Goal: Task Accomplishment & Management: Manage account settings

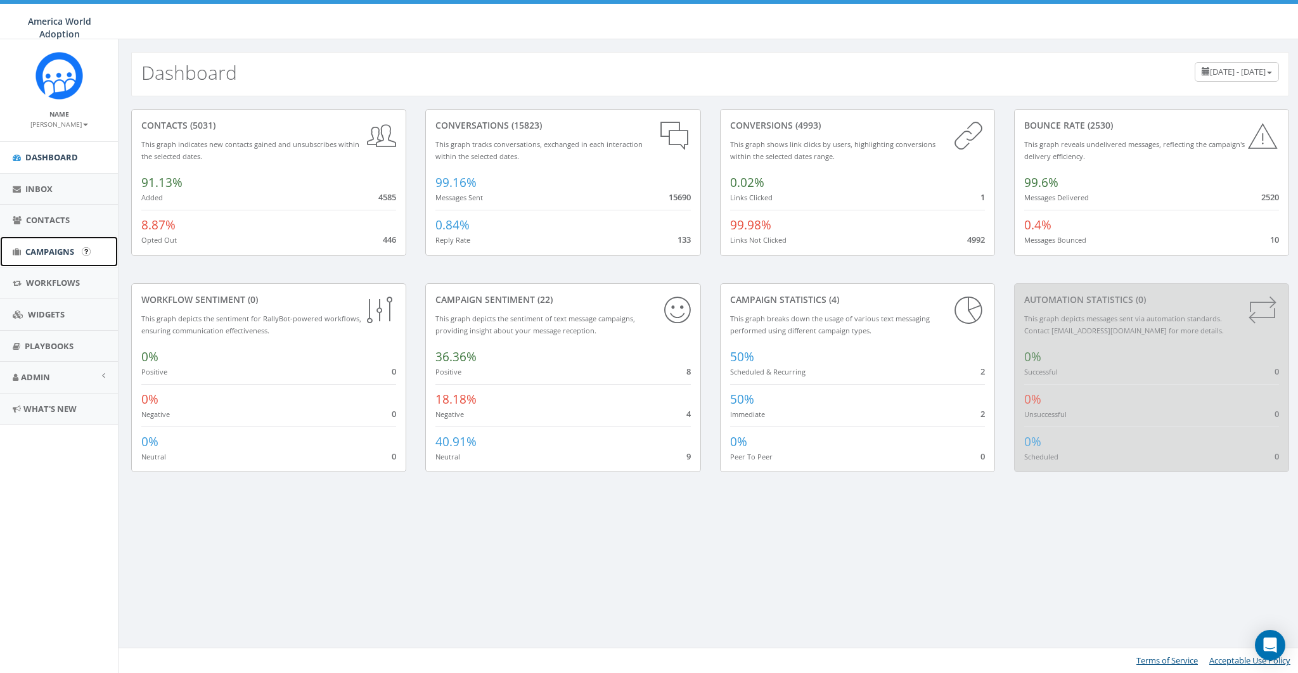
click at [67, 252] on span "Campaigns" at bounding box center [49, 251] width 49 height 11
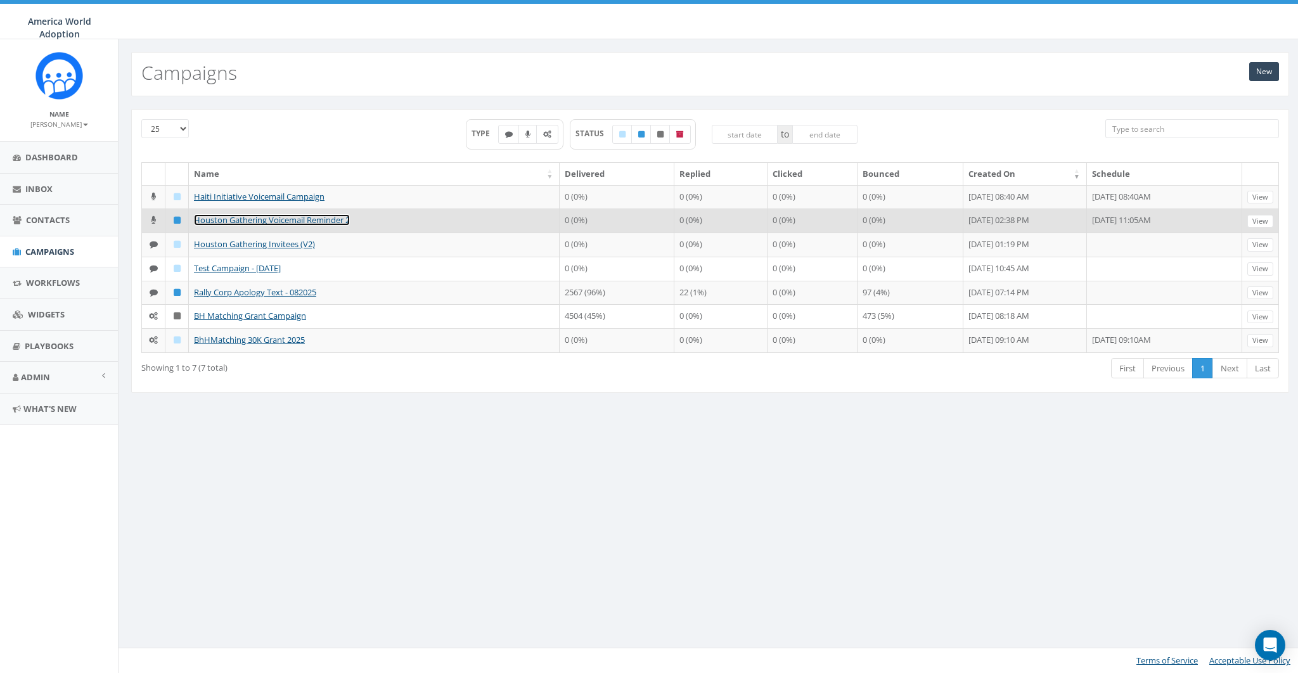
click at [222, 226] on link "Houston Gathering Voicemail Reminder 2" at bounding box center [272, 219] width 156 height 11
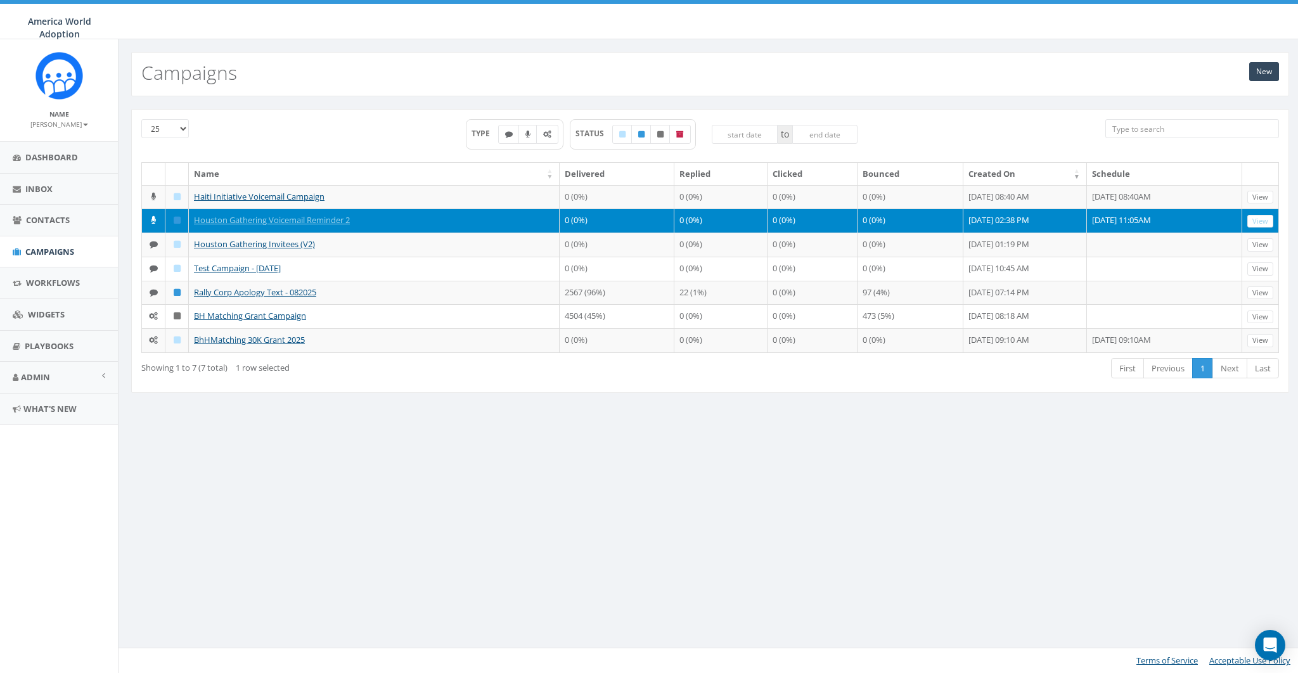
click at [331, 383] on div "Showing 1 to 7 (7 total) 1 row selected First Previous 1 Next Last" at bounding box center [710, 370] width 1156 height 26
click at [357, 489] on div "New Campaigns 25 50 100 TYPE STATUS to Name Delivered Replied Clicked Bounced C…" at bounding box center [710, 356] width 1184 height 634
click at [291, 226] on link "Houston Gathering Voicemail Reminder 2" at bounding box center [272, 219] width 156 height 11
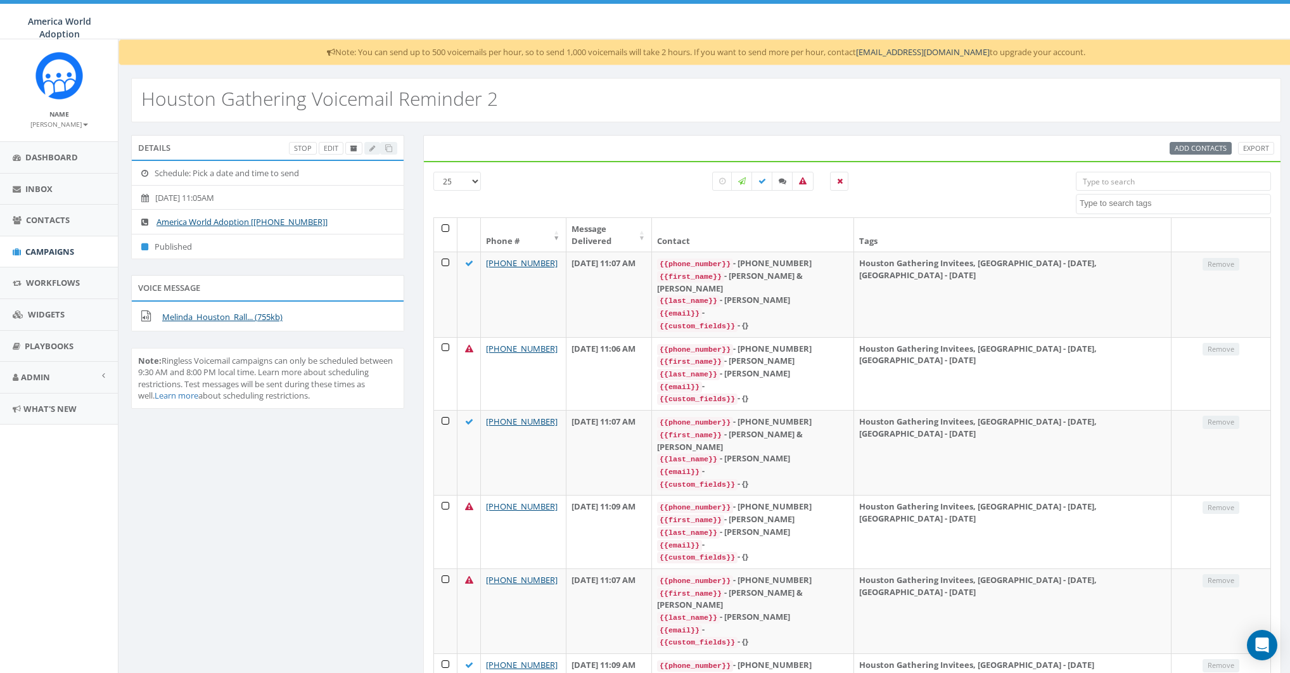
click at [376, 146] on div "Stop Edit" at bounding box center [343, 148] width 108 height 13
click at [645, 138] on div "Add Contacts Export" at bounding box center [852, 148] width 858 height 27
click at [805, 177] on icon at bounding box center [803, 181] width 8 height 8
checkbox input "true"
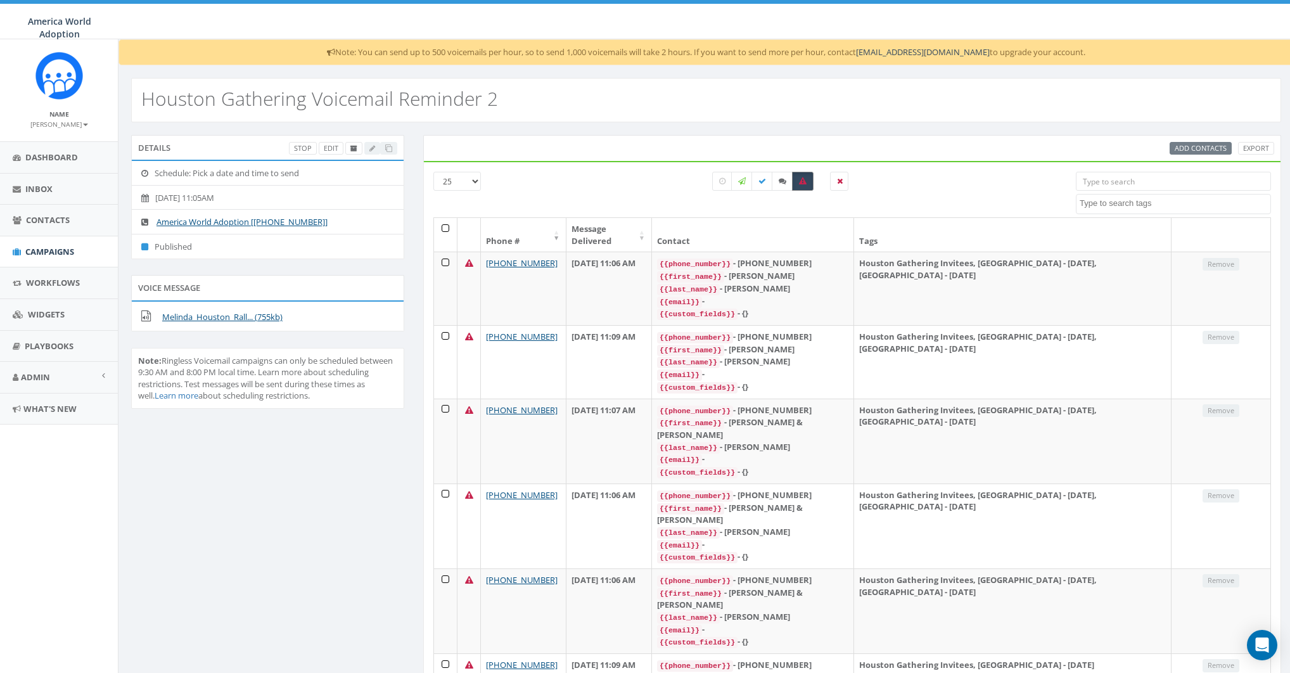
click at [791, 177] on label at bounding box center [783, 181] width 22 height 19
checkbox input "true"
click at [799, 184] on icon at bounding box center [803, 181] width 8 height 8
checkbox input "false"
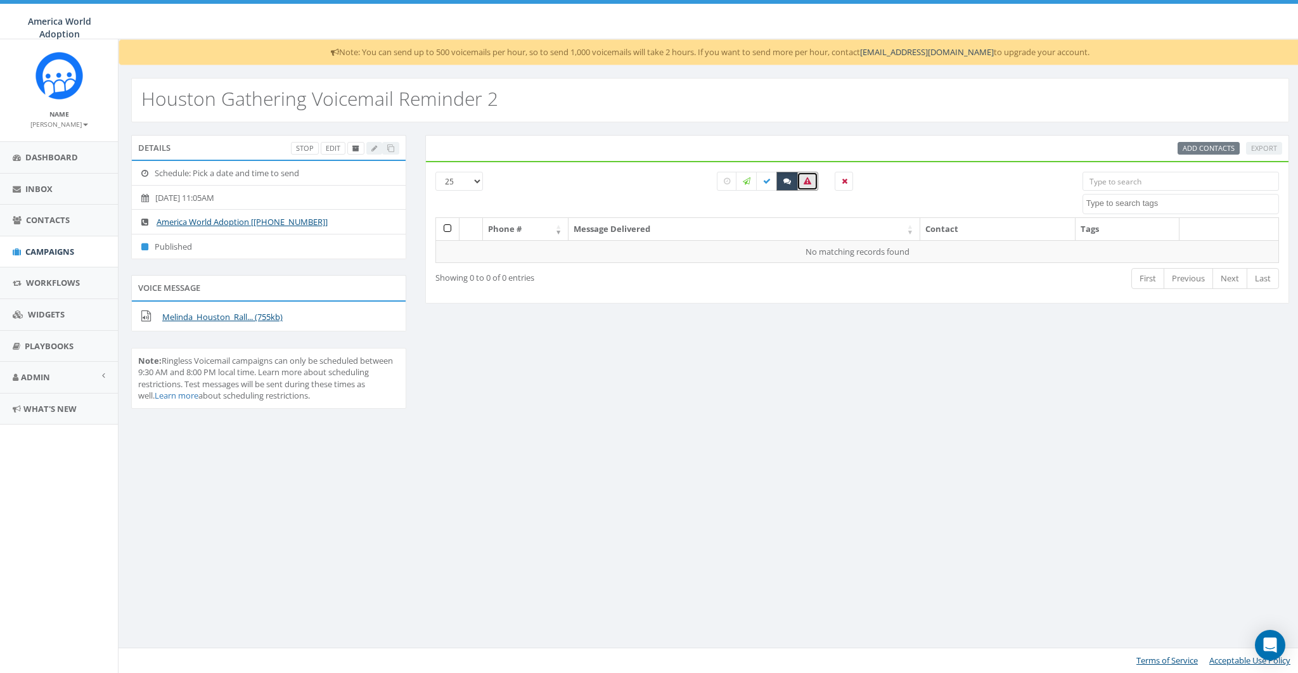
click at [786, 184] on label at bounding box center [787, 181] width 22 height 19
checkbox input "false"
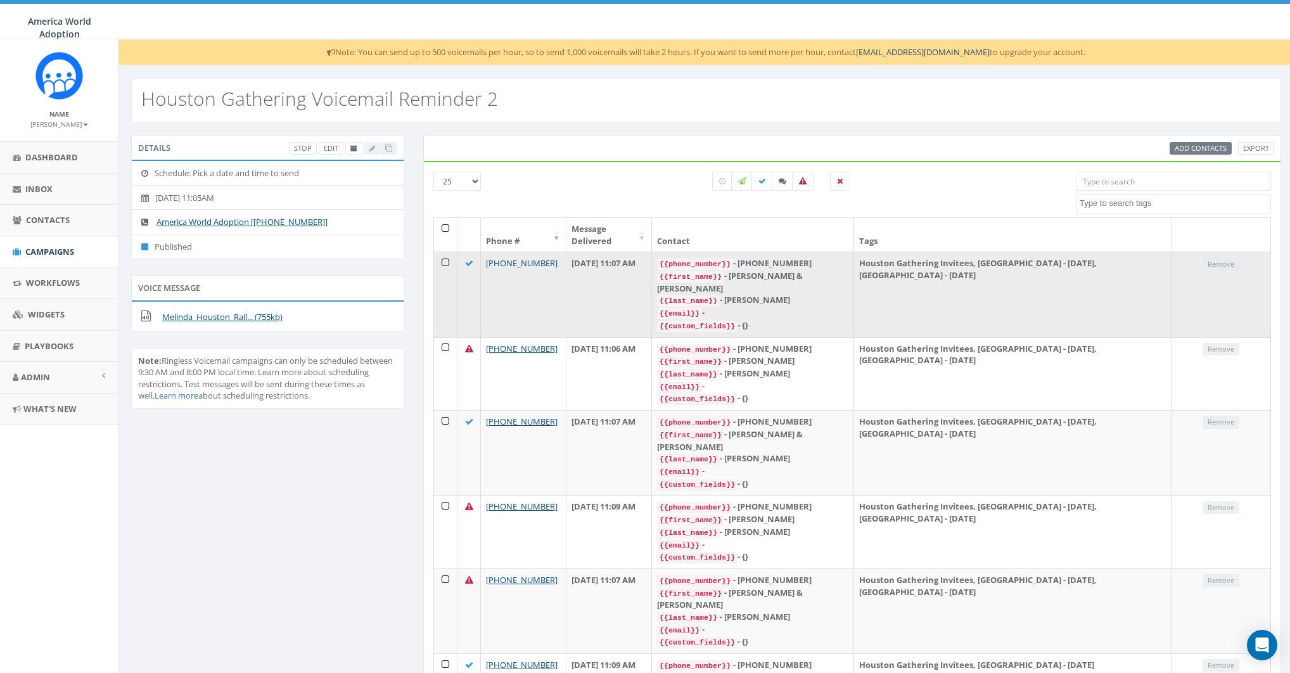
drag, startPoint x: 556, startPoint y: 252, endPoint x: 530, endPoint y: 253, distance: 25.4
click at [530, 253] on td "+1 979-997-6978" at bounding box center [524, 294] width 86 height 85
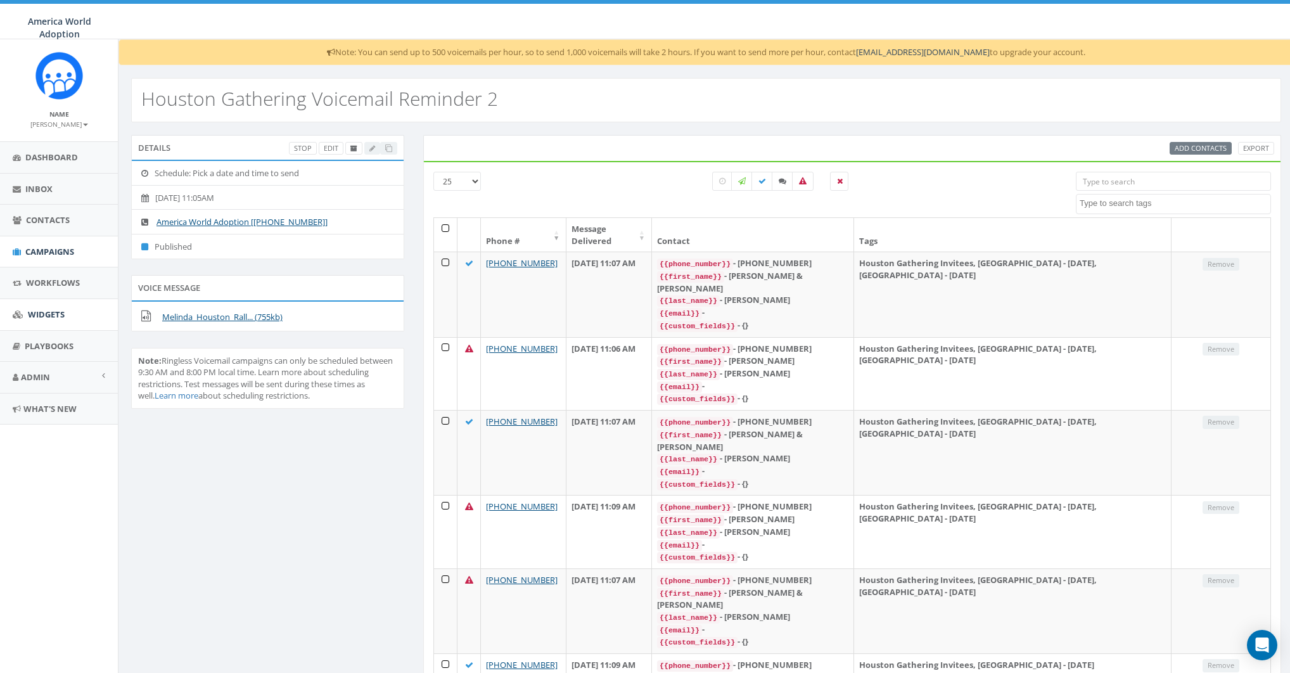
copy link "6978"
click at [549, 153] on div "Add Contacts Export" at bounding box center [852, 148] width 863 height 13
click at [1258, 143] on link "Export" at bounding box center [1256, 148] width 36 height 13
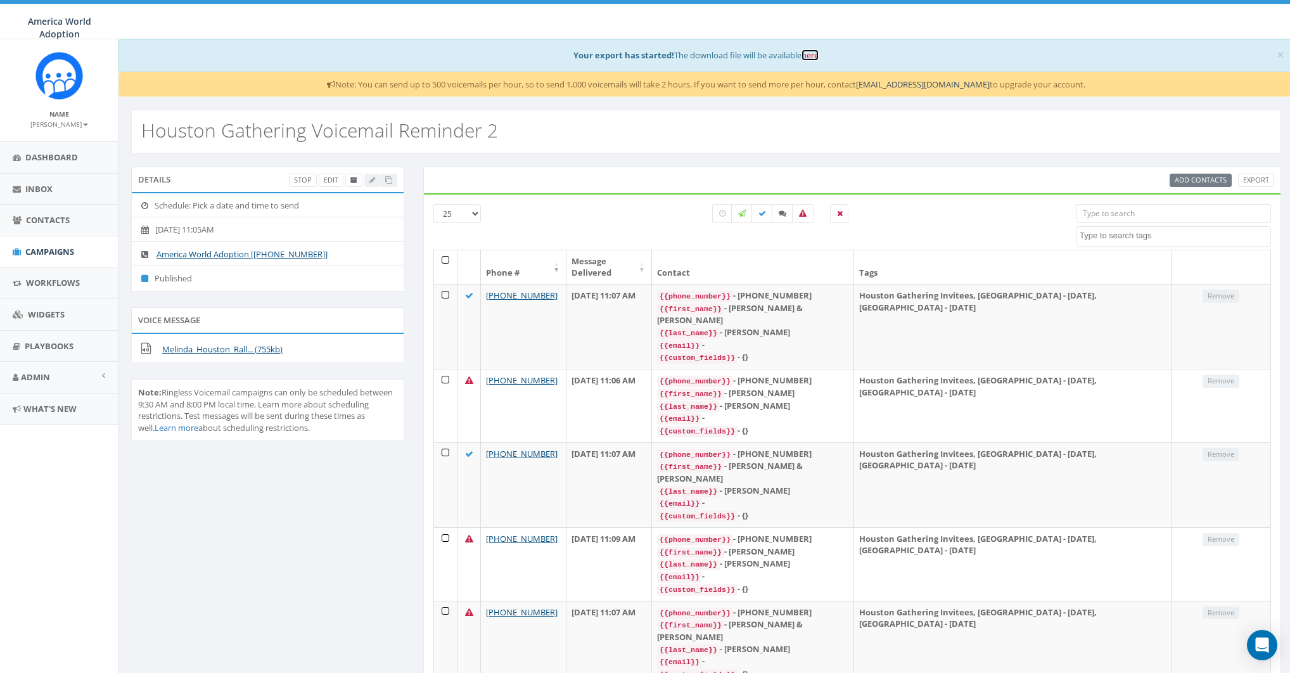
click at [818, 56] on link "here" at bounding box center [810, 54] width 17 height 11
click at [599, 212] on div at bounding box center [781, 227] width 571 height 46
click at [762, 214] on icon at bounding box center [762, 214] width 8 height 8
checkbox input "true"
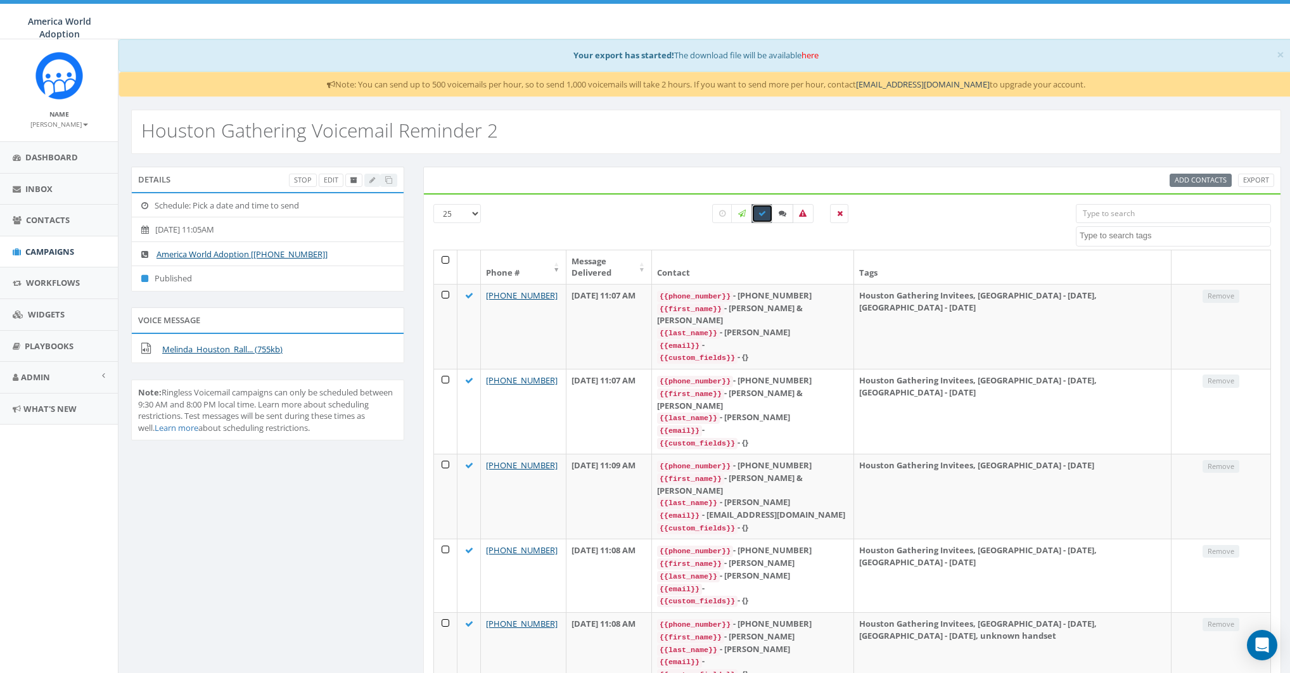
click at [777, 213] on label at bounding box center [783, 213] width 22 height 19
checkbox input "true"
click at [765, 214] on label at bounding box center [763, 213] width 22 height 19
checkbox input "false"
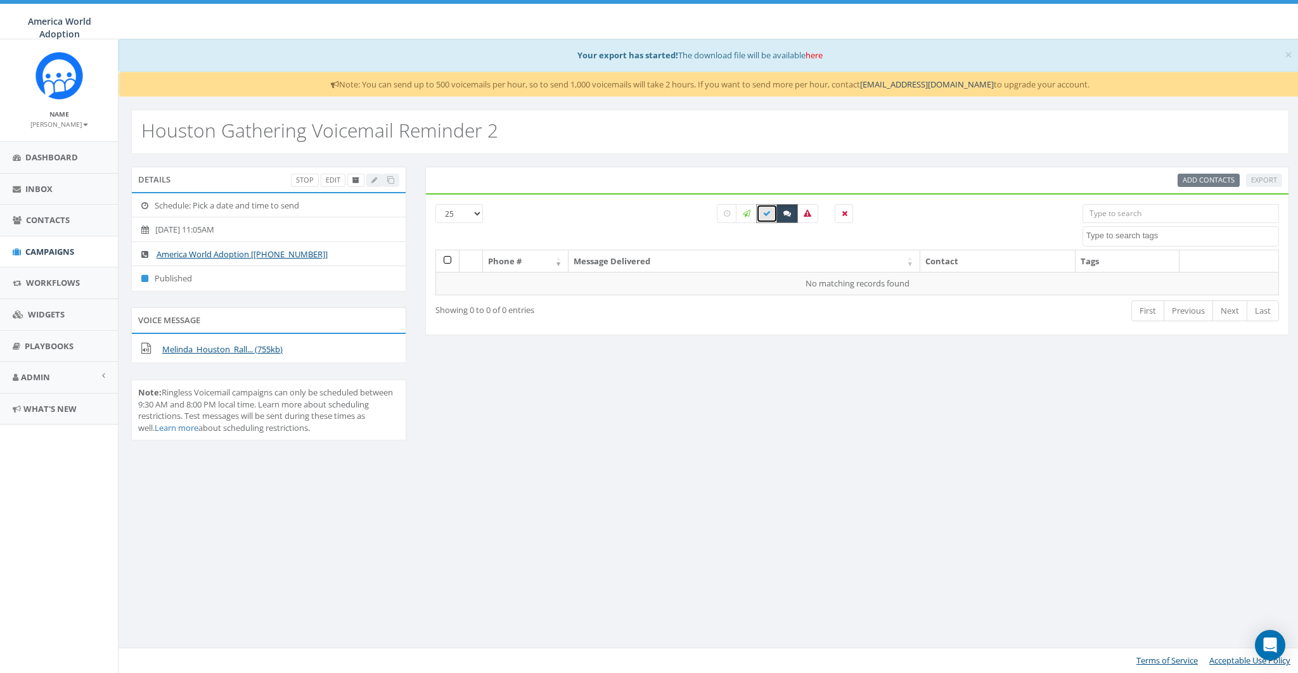
click at [785, 214] on icon at bounding box center [787, 214] width 8 height 8
checkbox input "false"
click at [809, 212] on icon at bounding box center [807, 214] width 8 height 8
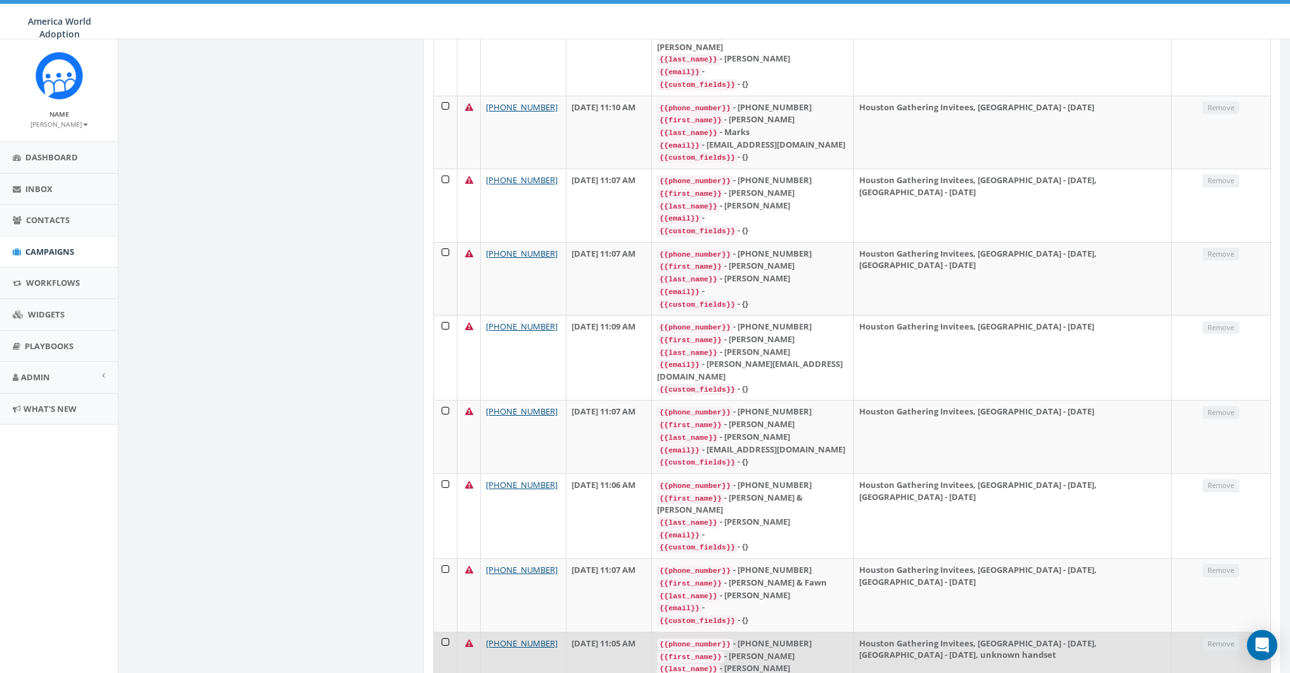
scroll to position [1134, 0]
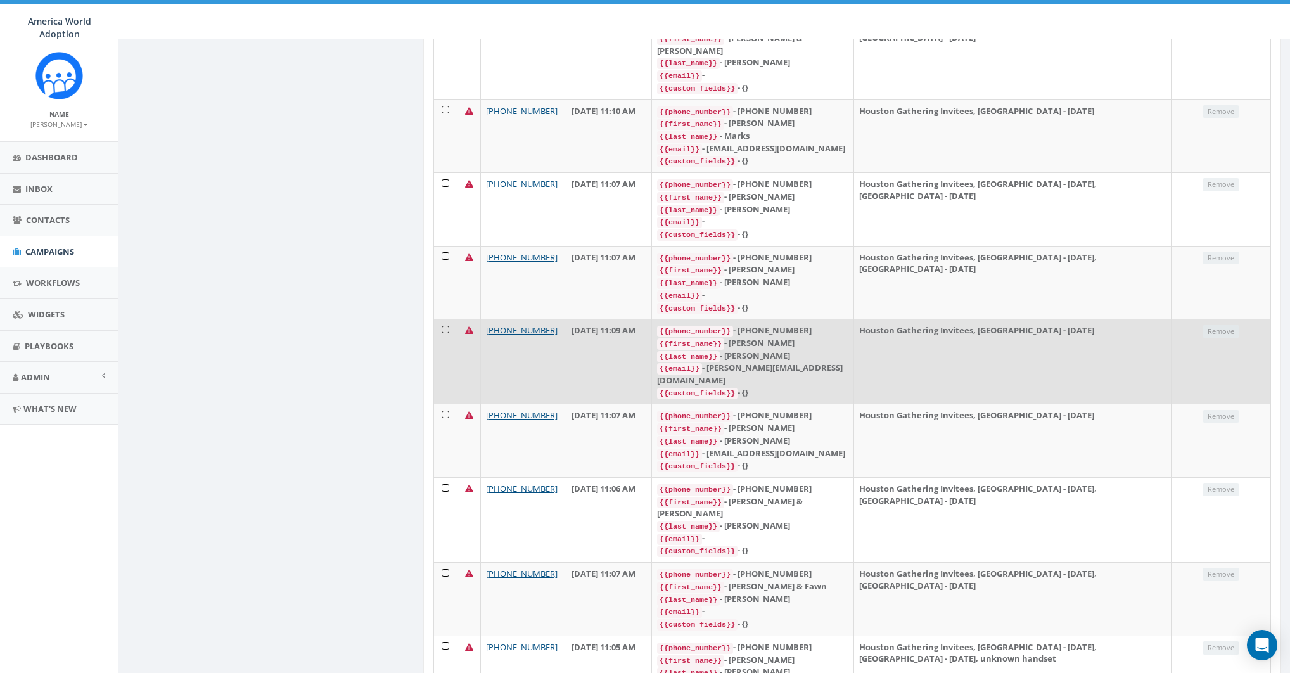
click at [468, 326] on icon at bounding box center [469, 330] width 8 height 8
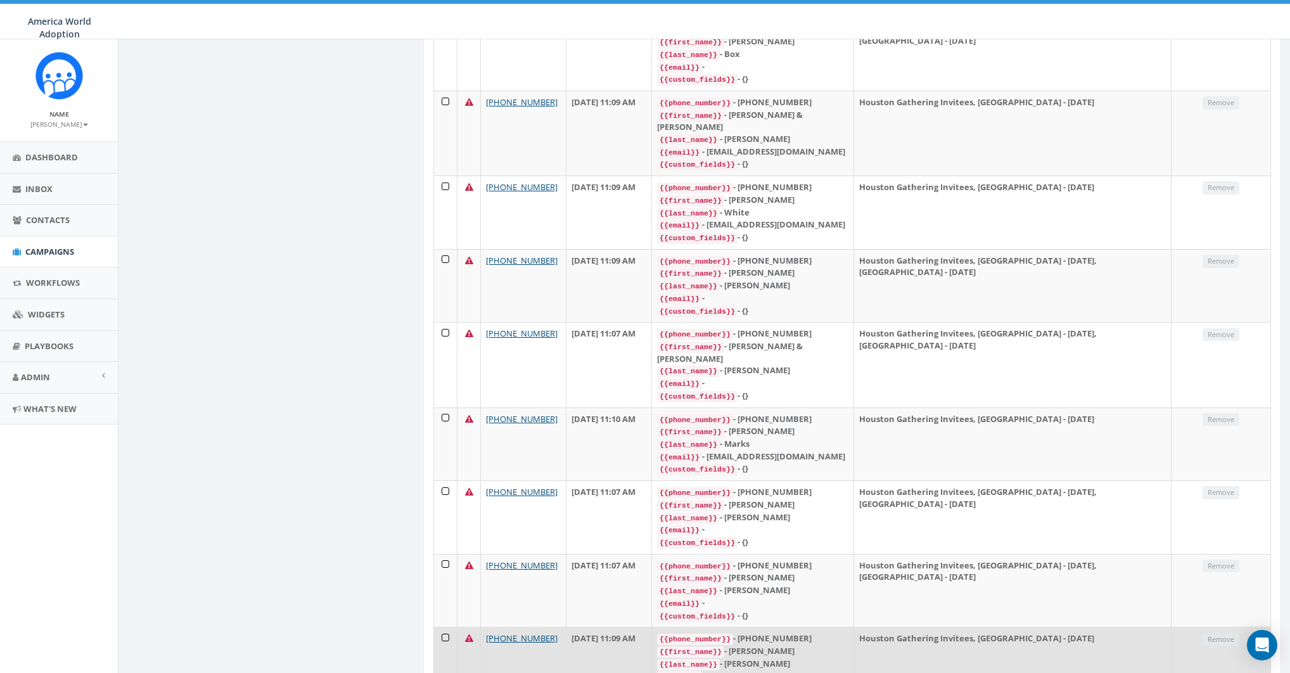
scroll to position [0, 0]
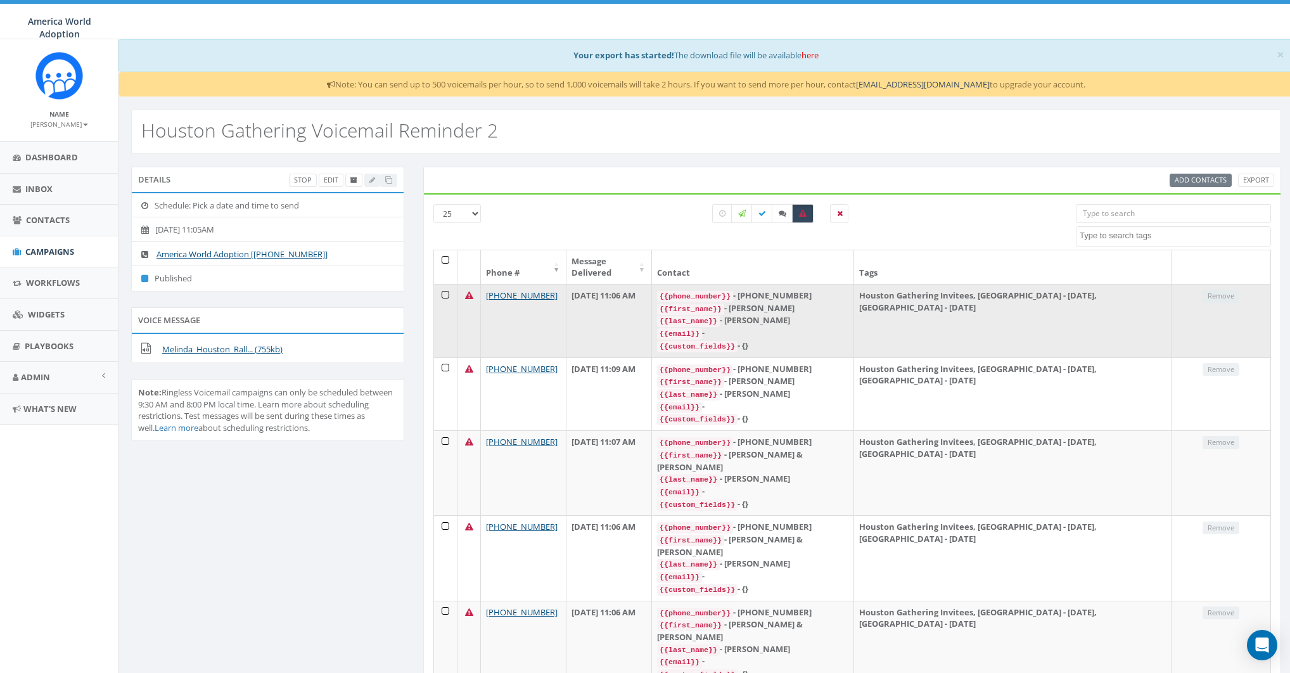
click at [474, 284] on td at bounding box center [468, 321] width 23 height 74
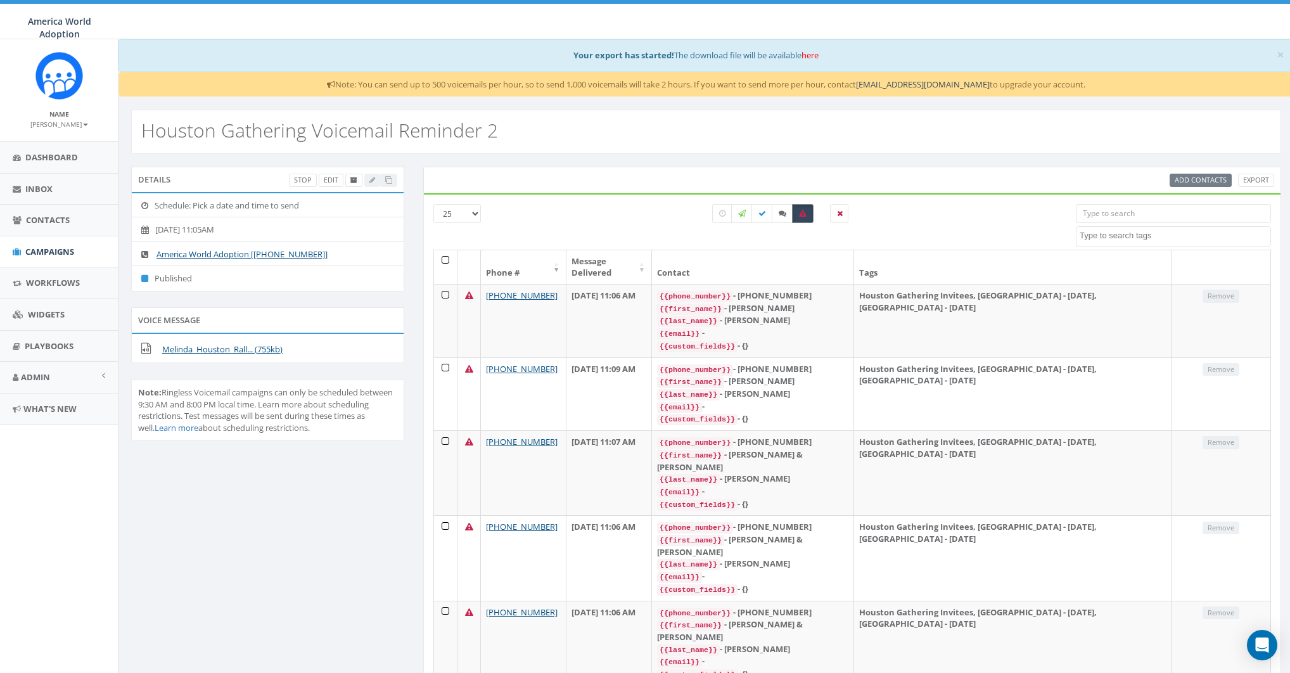
click at [802, 217] on label at bounding box center [803, 213] width 22 height 19
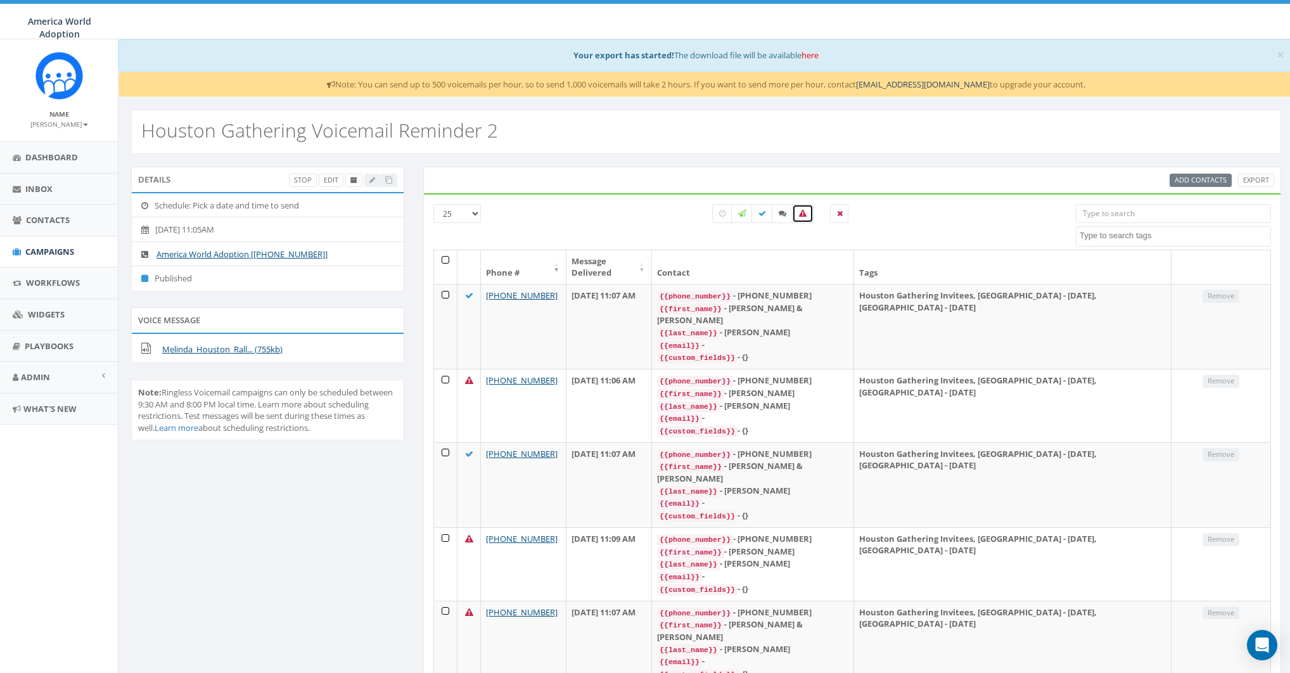
click at [802, 217] on label at bounding box center [803, 213] width 22 height 19
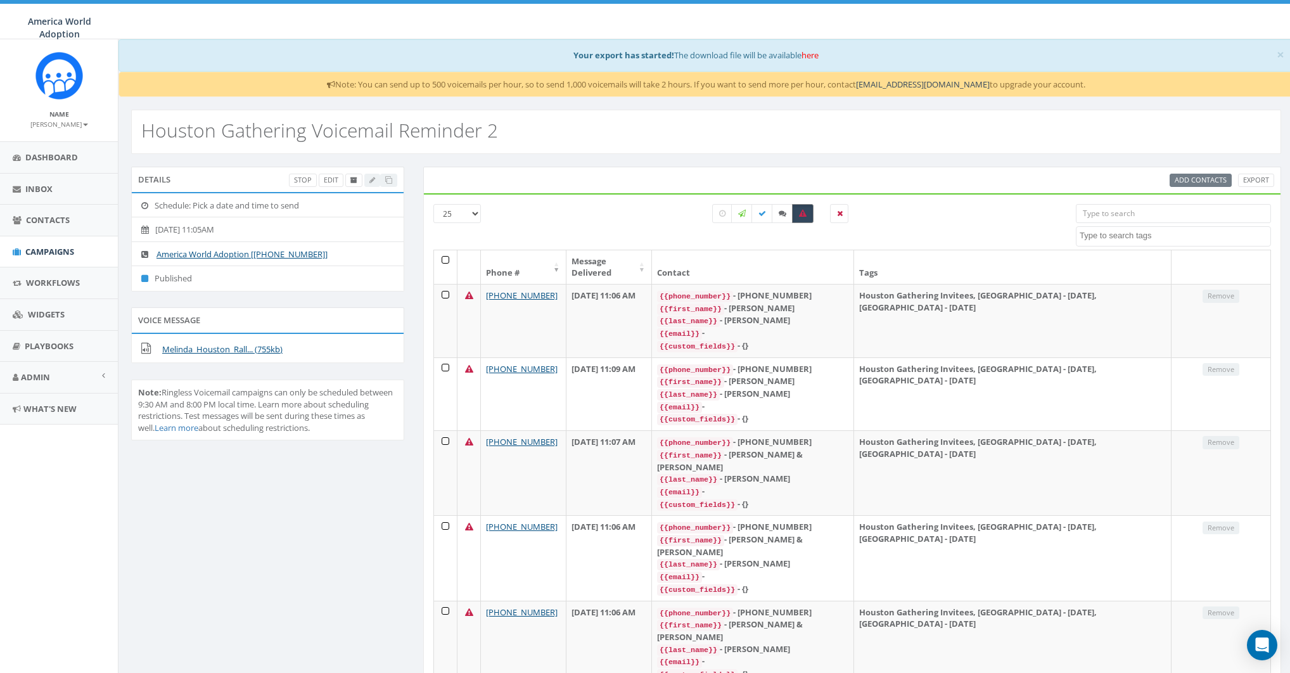
click at [796, 207] on label at bounding box center [803, 213] width 22 height 19
checkbox input "false"
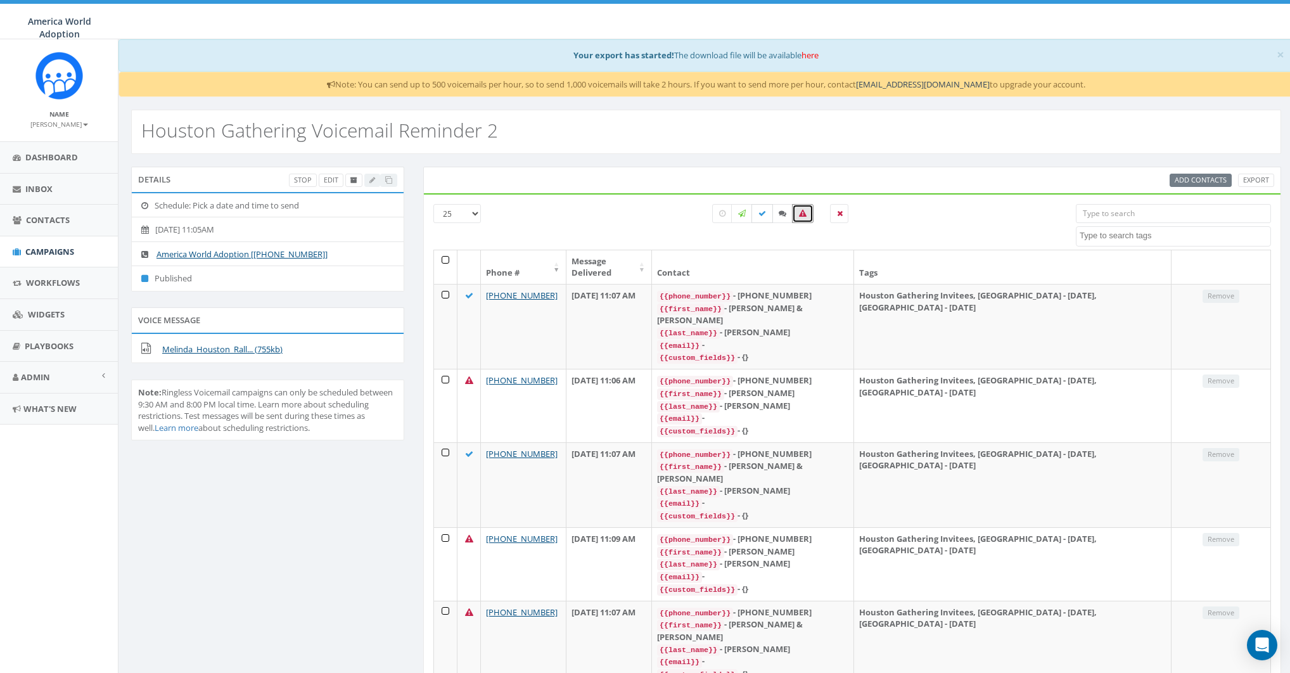
click at [764, 215] on icon at bounding box center [762, 214] width 8 height 8
checkbox input "true"
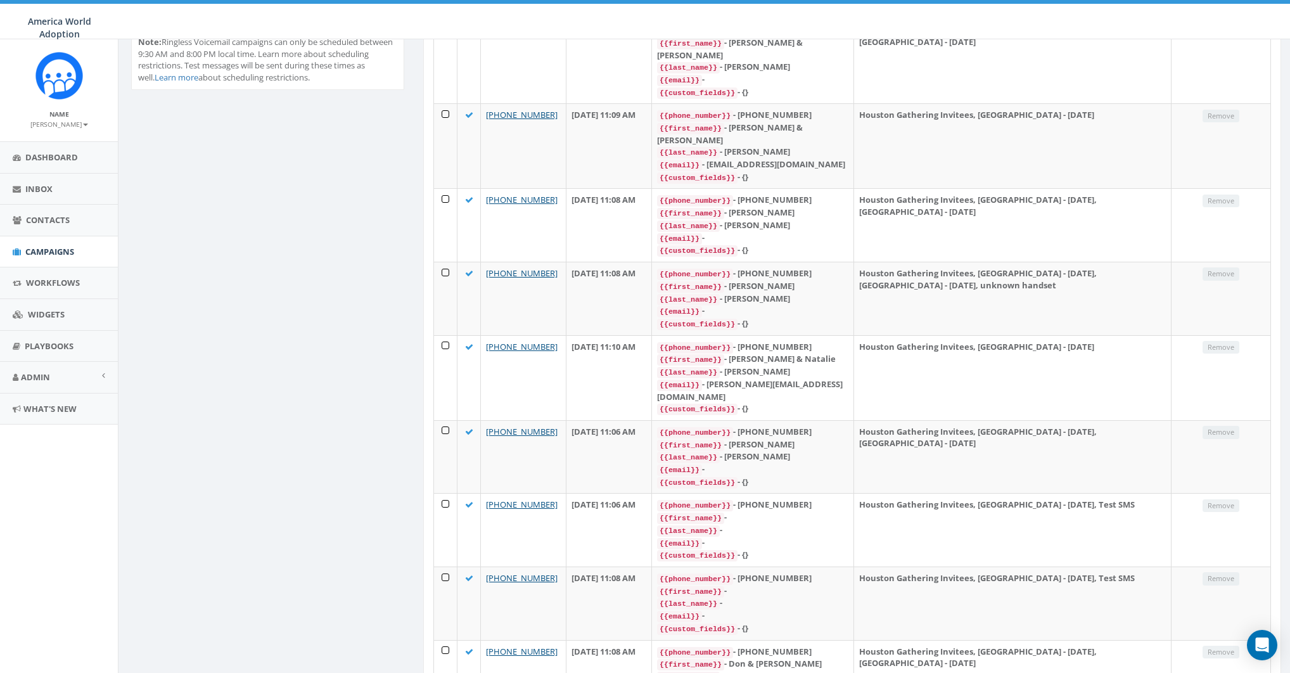
scroll to position [94, 0]
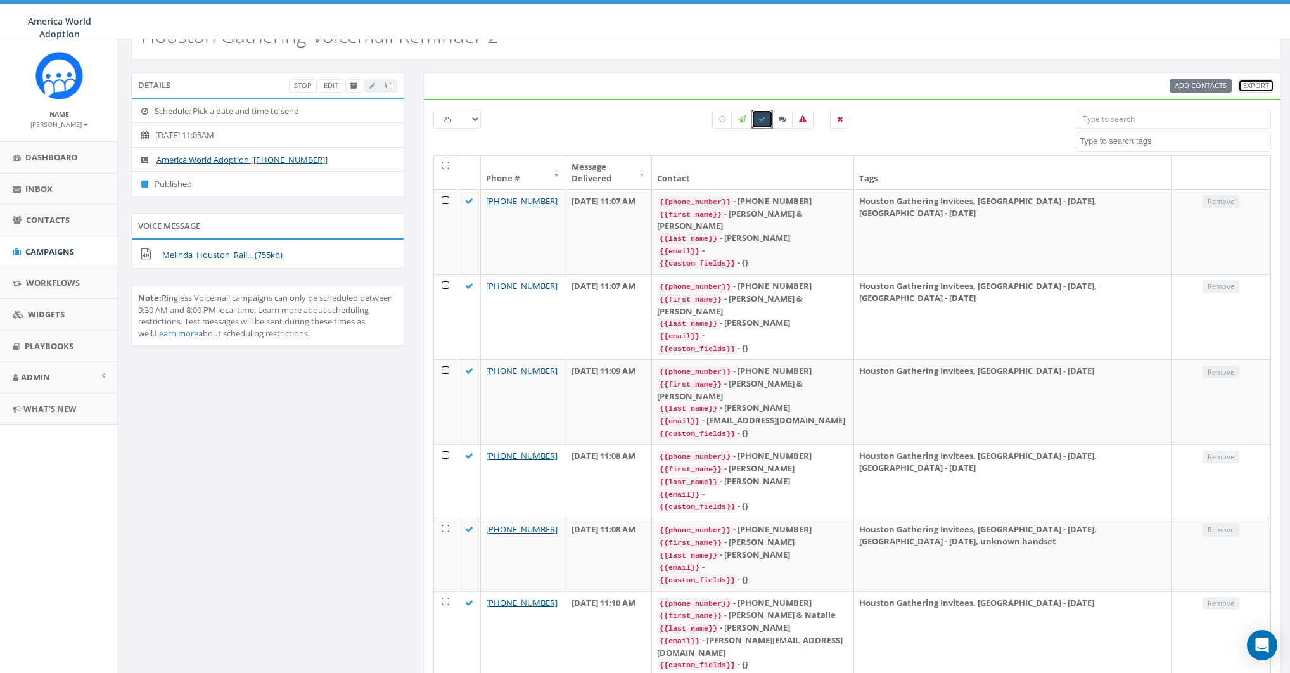
click at [1248, 84] on link "Export" at bounding box center [1256, 85] width 36 height 13
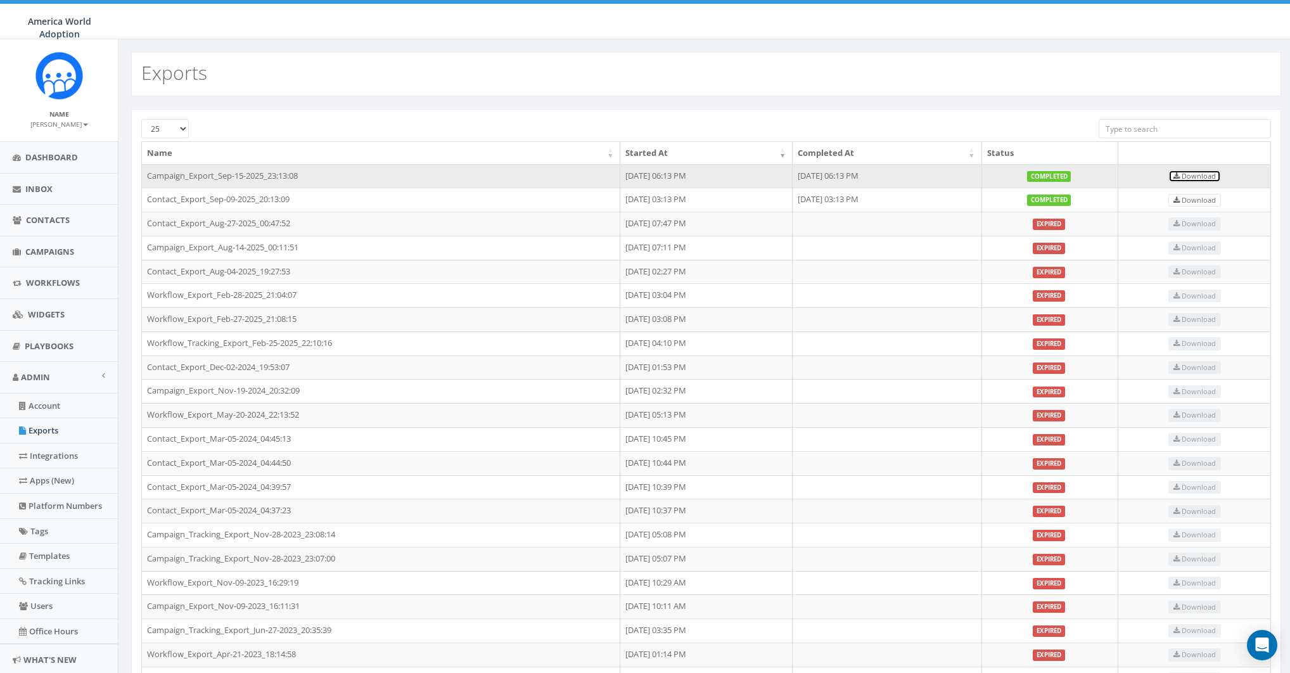
click at [1214, 174] on span "Download" at bounding box center [1195, 176] width 42 height 10
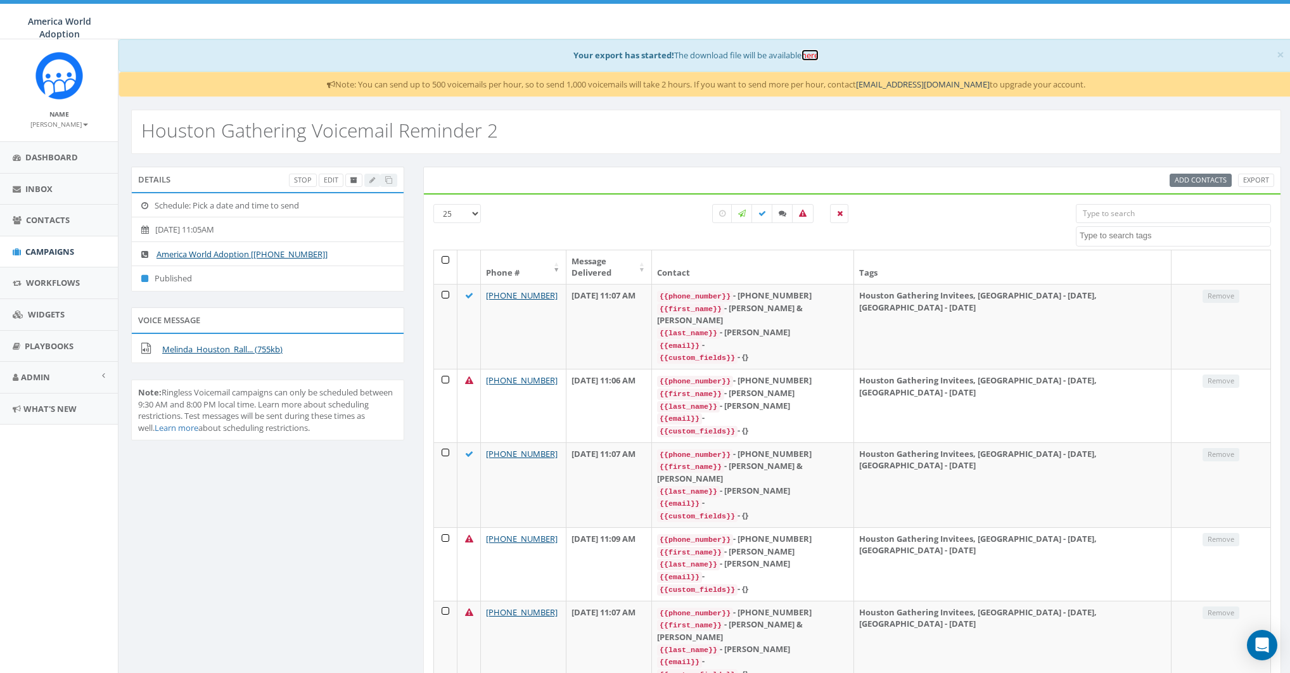
click at [819, 56] on link "here" at bounding box center [810, 54] width 17 height 11
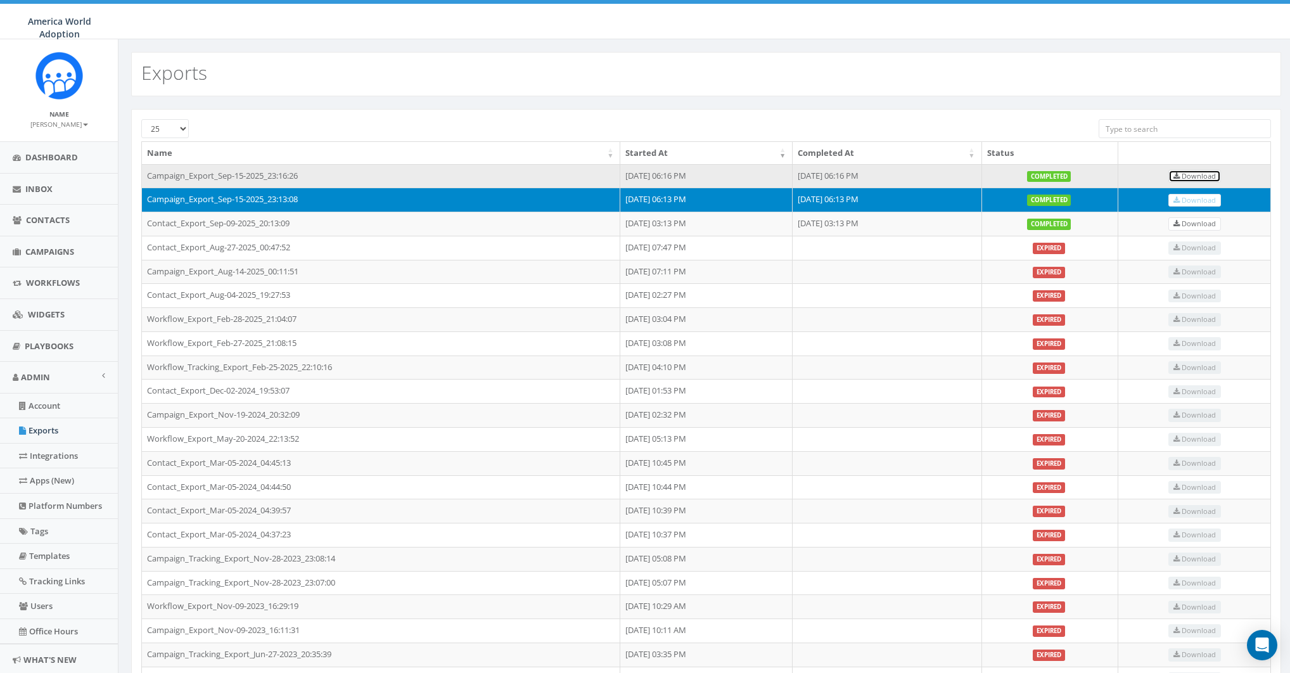
click at [1203, 176] on span "Download" at bounding box center [1195, 176] width 42 height 10
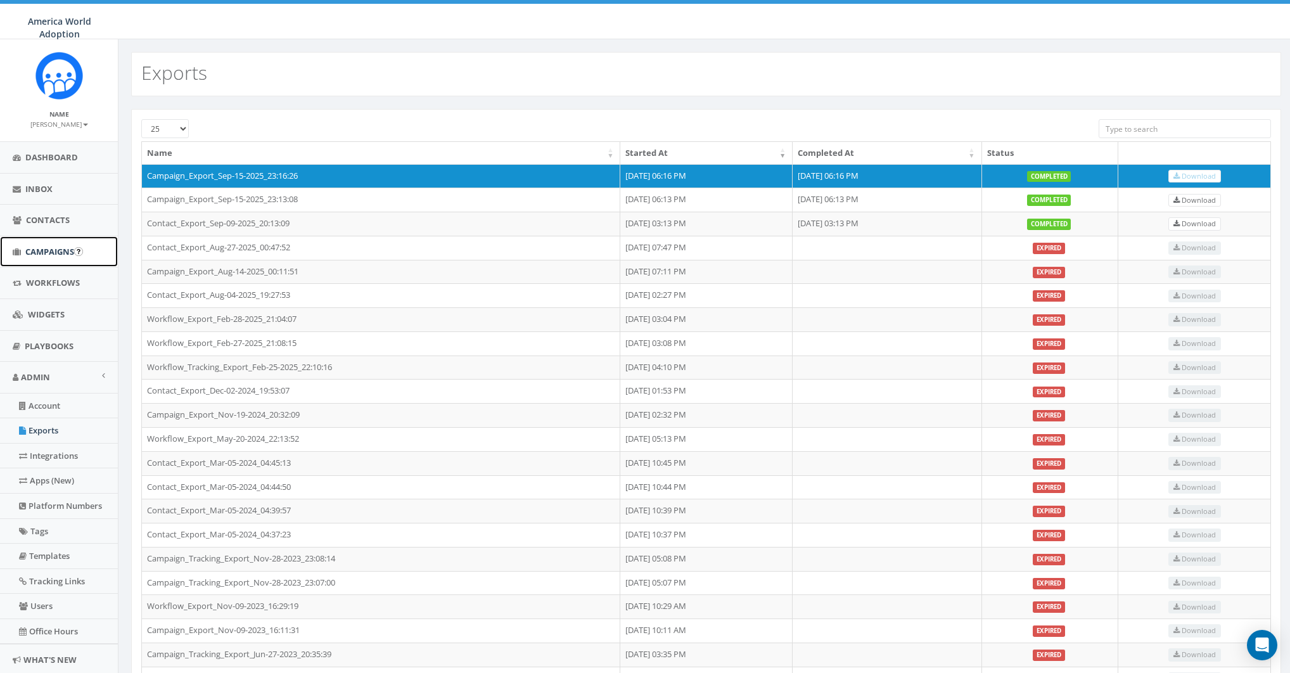
click at [48, 247] on span "Campaigns" at bounding box center [49, 251] width 49 height 11
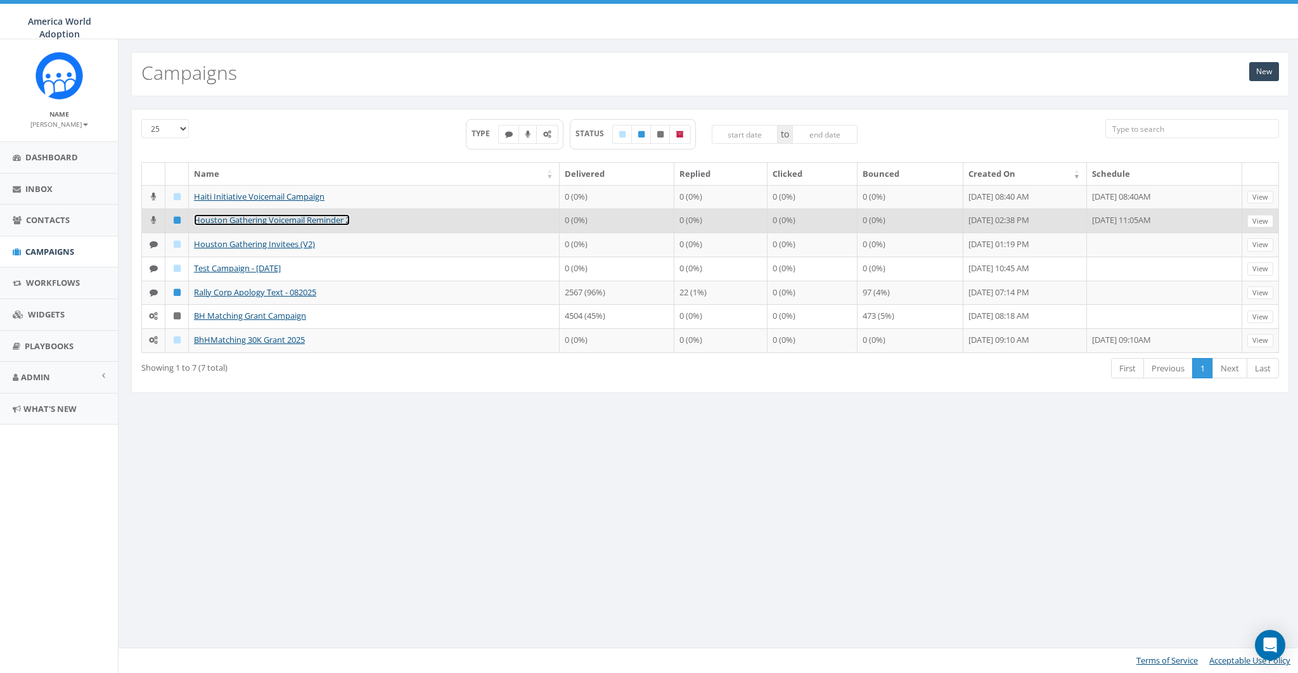
click at [217, 226] on link "Houston Gathering Voicemail Reminder 2" at bounding box center [272, 219] width 156 height 11
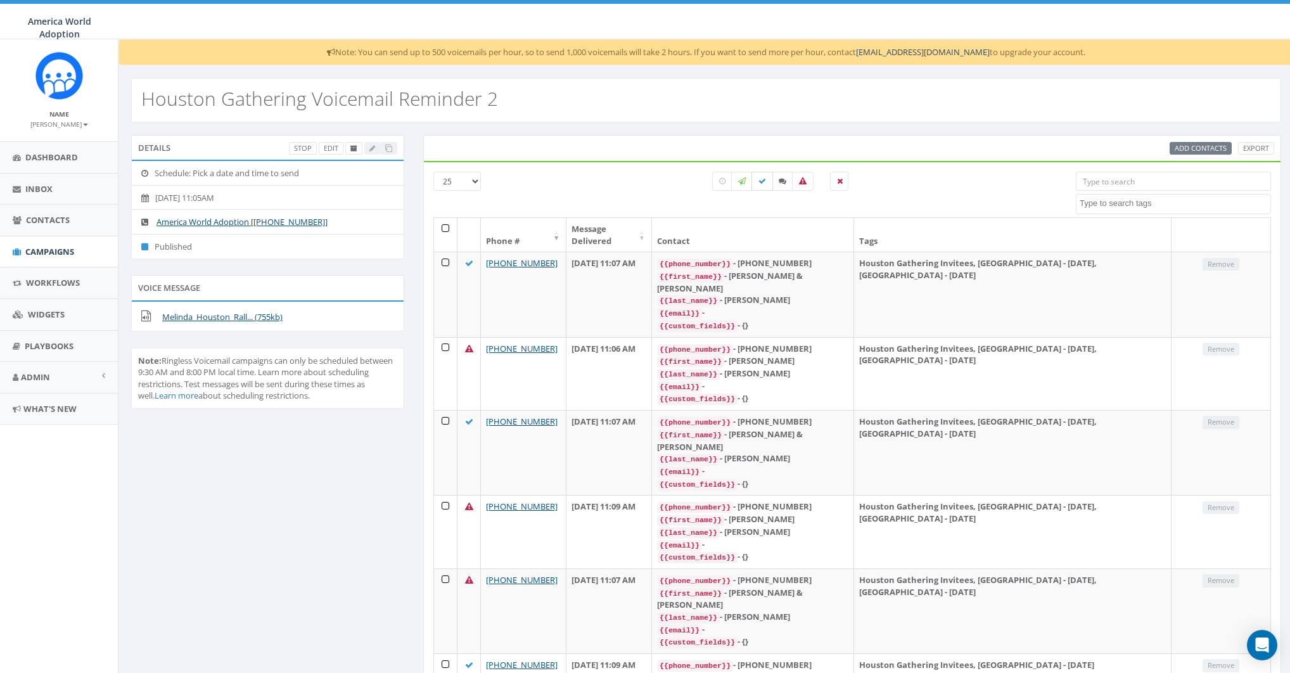
click at [764, 180] on icon at bounding box center [762, 181] width 8 height 8
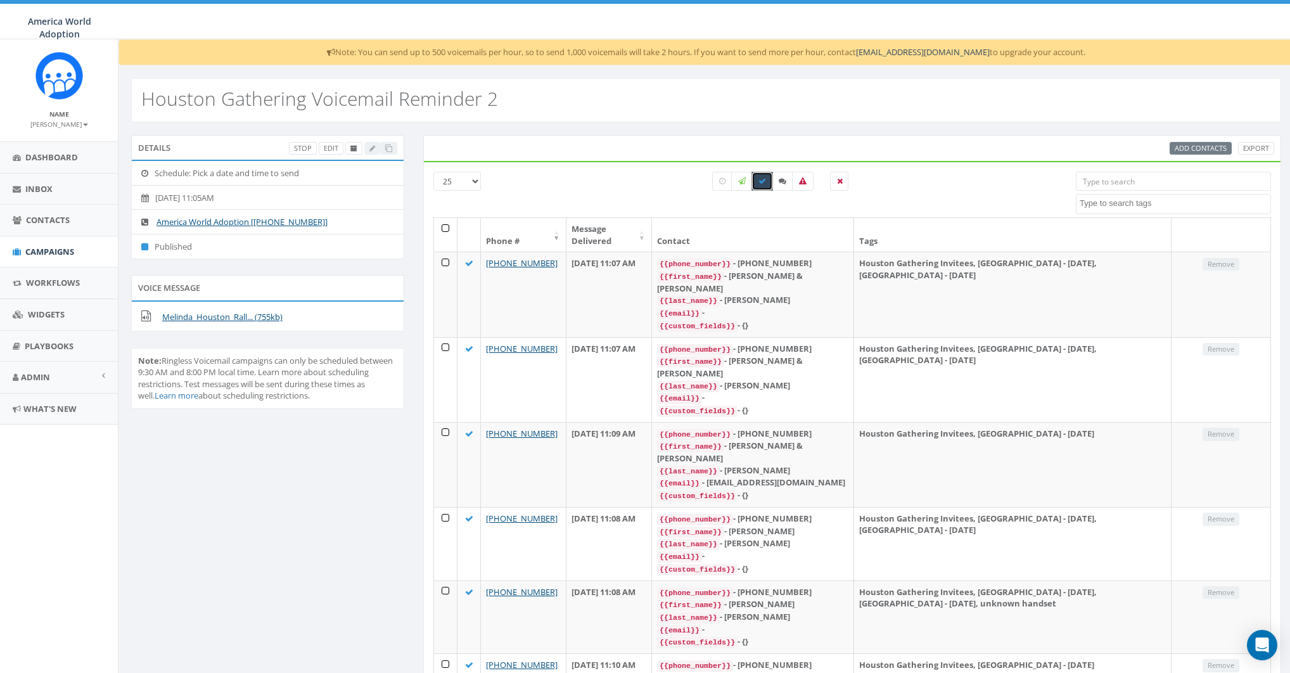
click at [765, 177] on icon at bounding box center [762, 181] width 8 height 8
checkbox input "false"
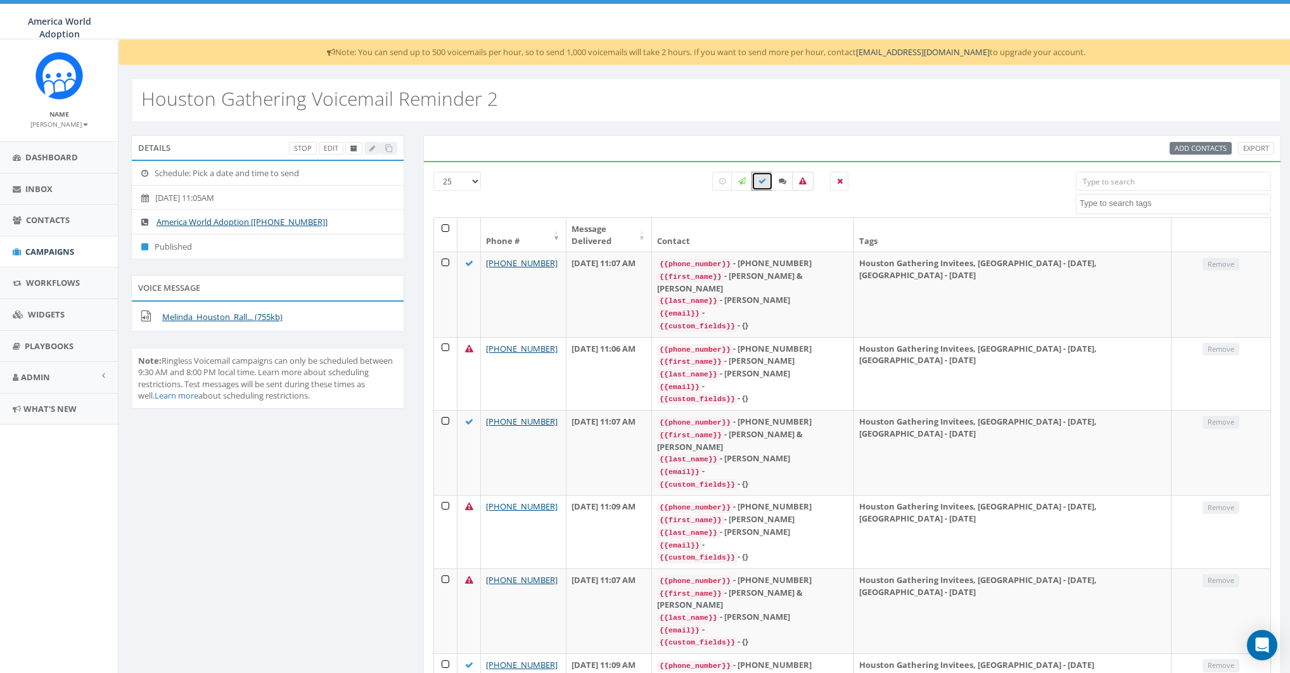
click at [798, 174] on label at bounding box center [803, 181] width 22 height 19
checkbox input "true"
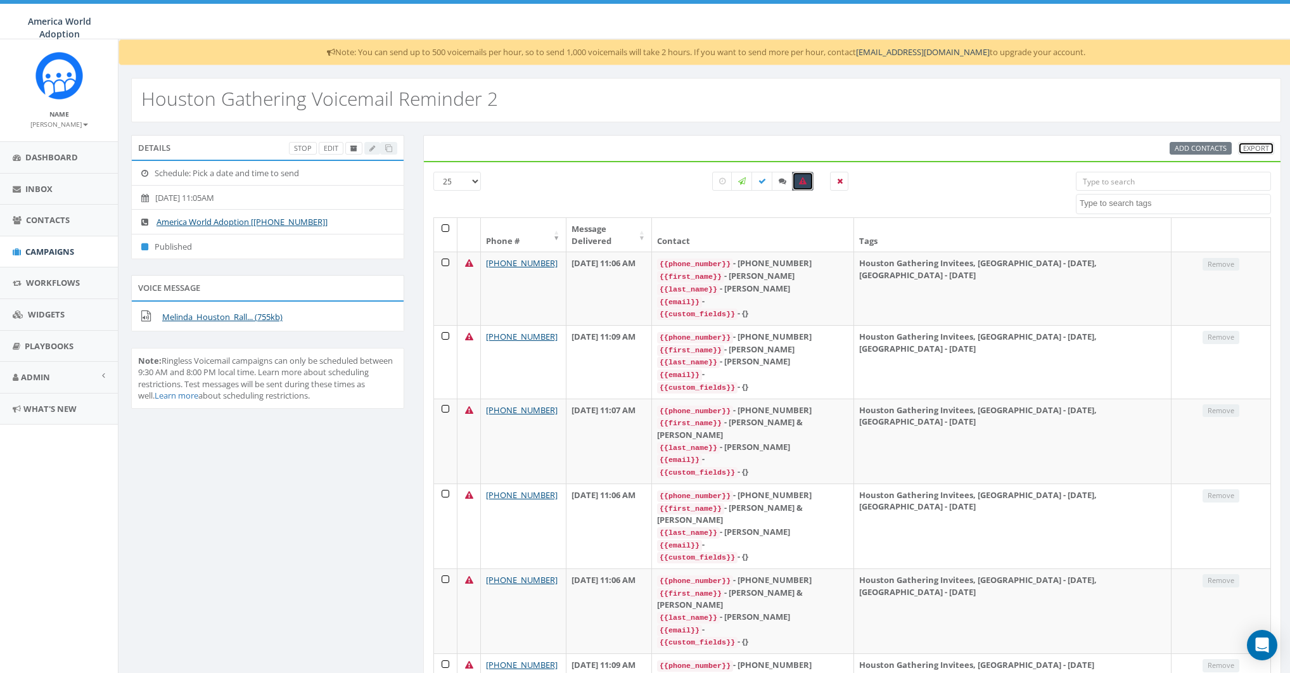
click at [1262, 144] on link "Export" at bounding box center [1256, 148] width 36 height 13
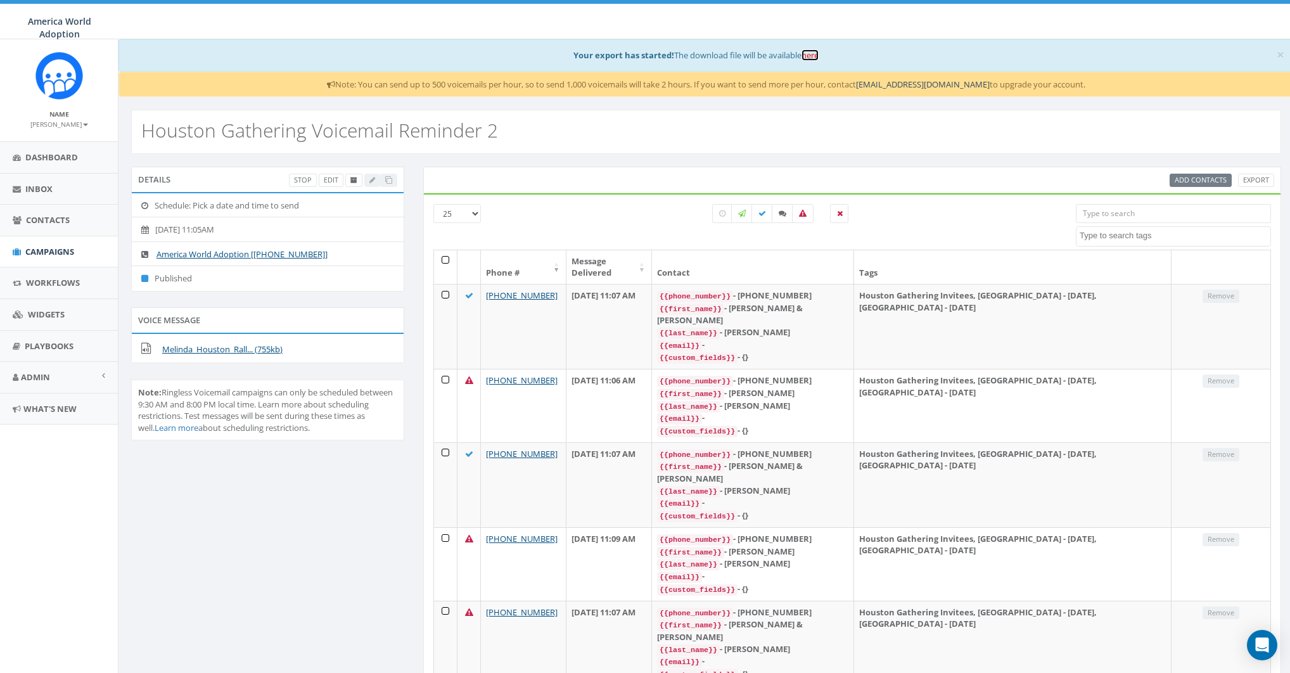
click at [814, 54] on link "here" at bounding box center [810, 54] width 17 height 11
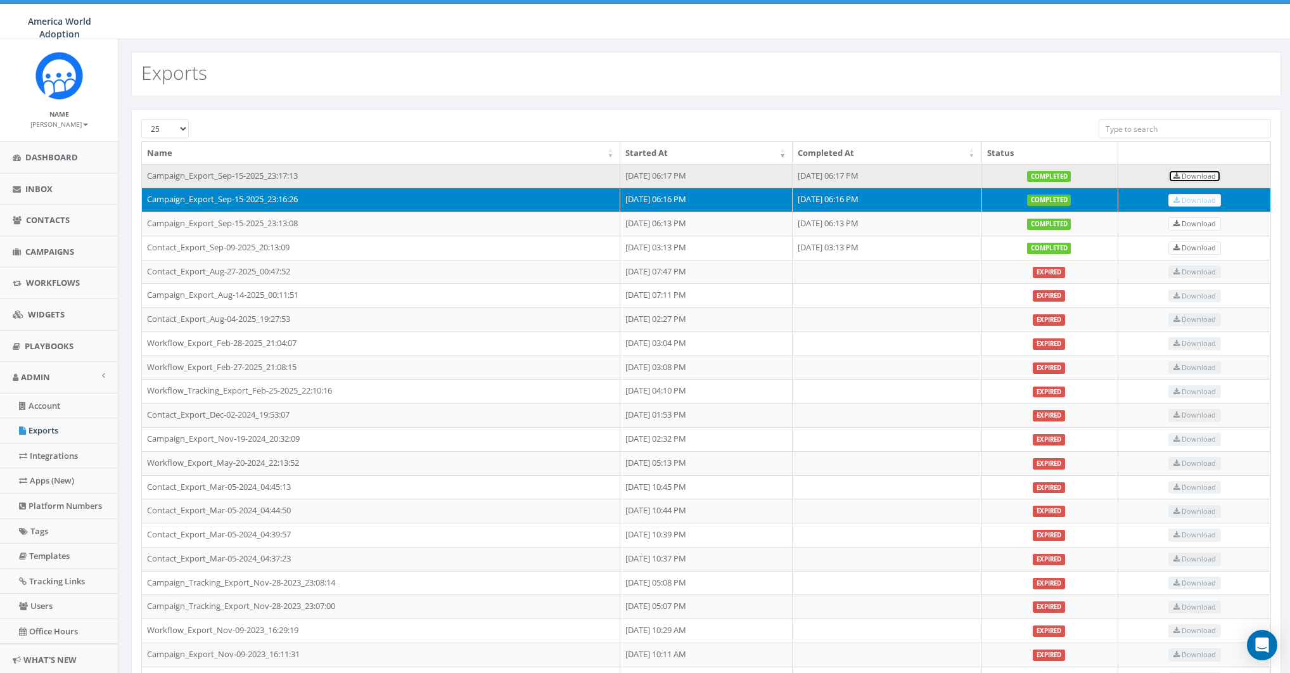
click at [1203, 174] on span "Download" at bounding box center [1195, 176] width 42 height 10
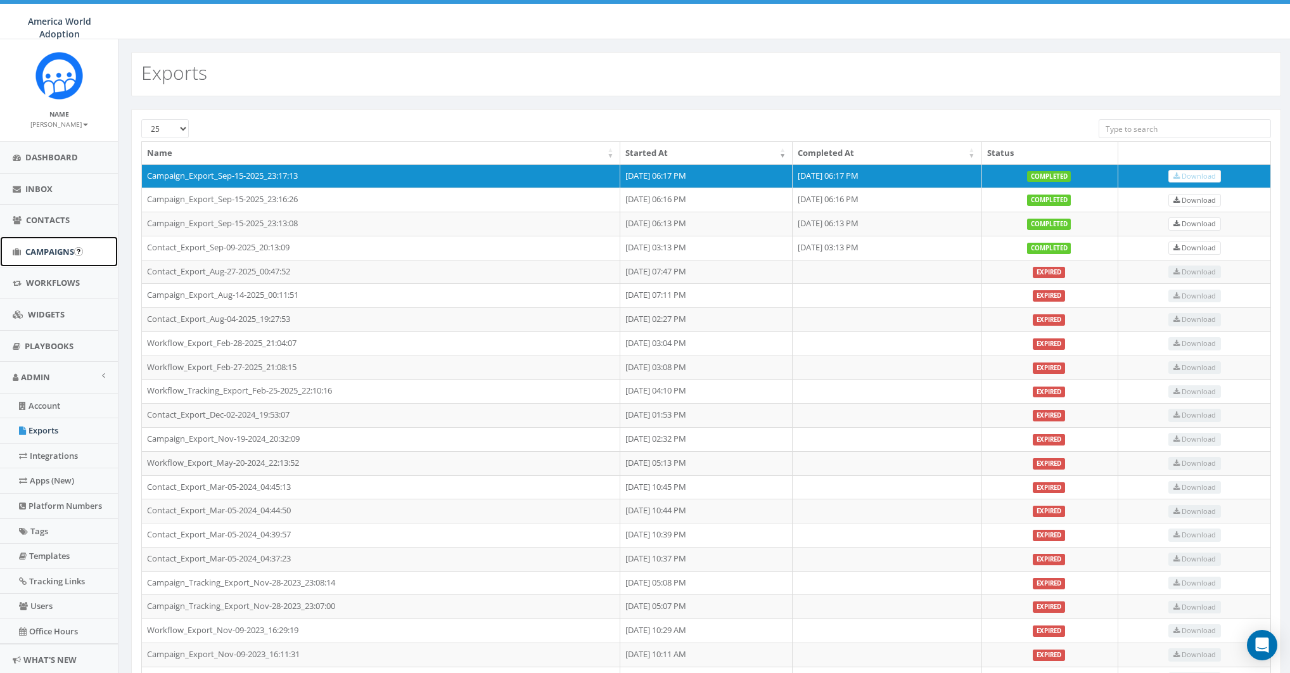
click at [38, 250] on span "Campaigns" at bounding box center [49, 251] width 49 height 11
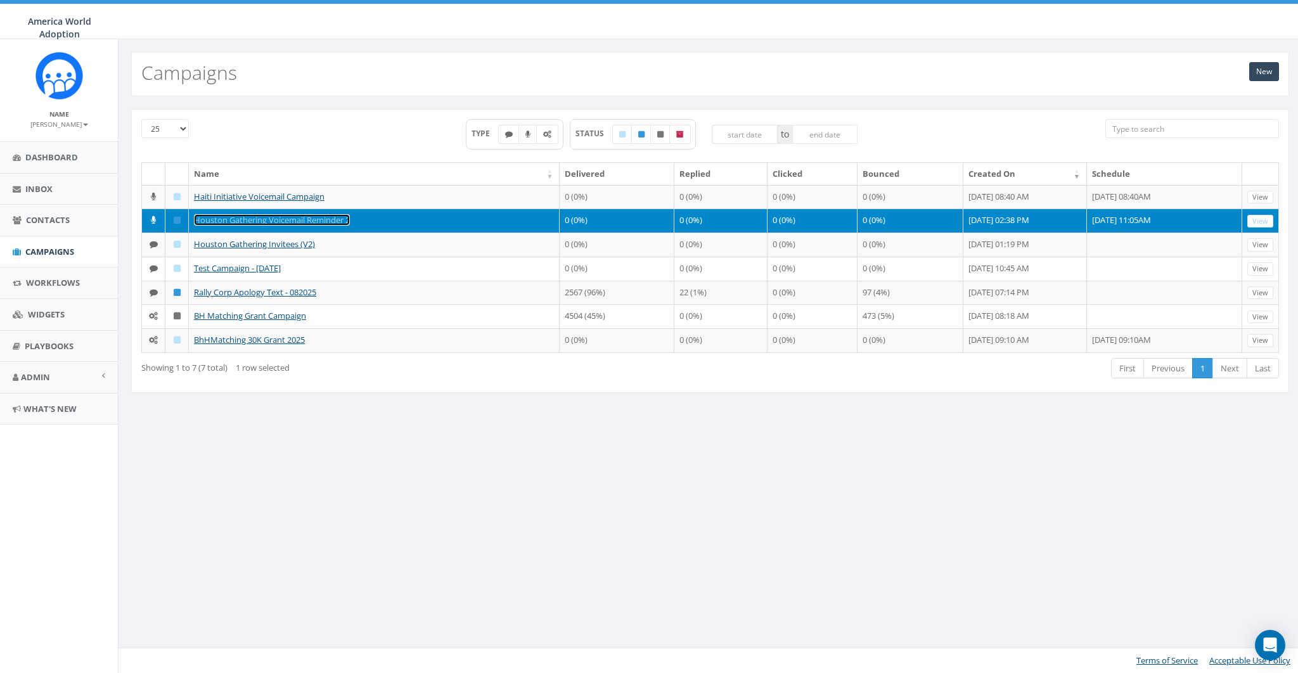
click at [222, 226] on link "Houston Gathering Voicemail Reminder 2" at bounding box center [272, 219] width 156 height 11
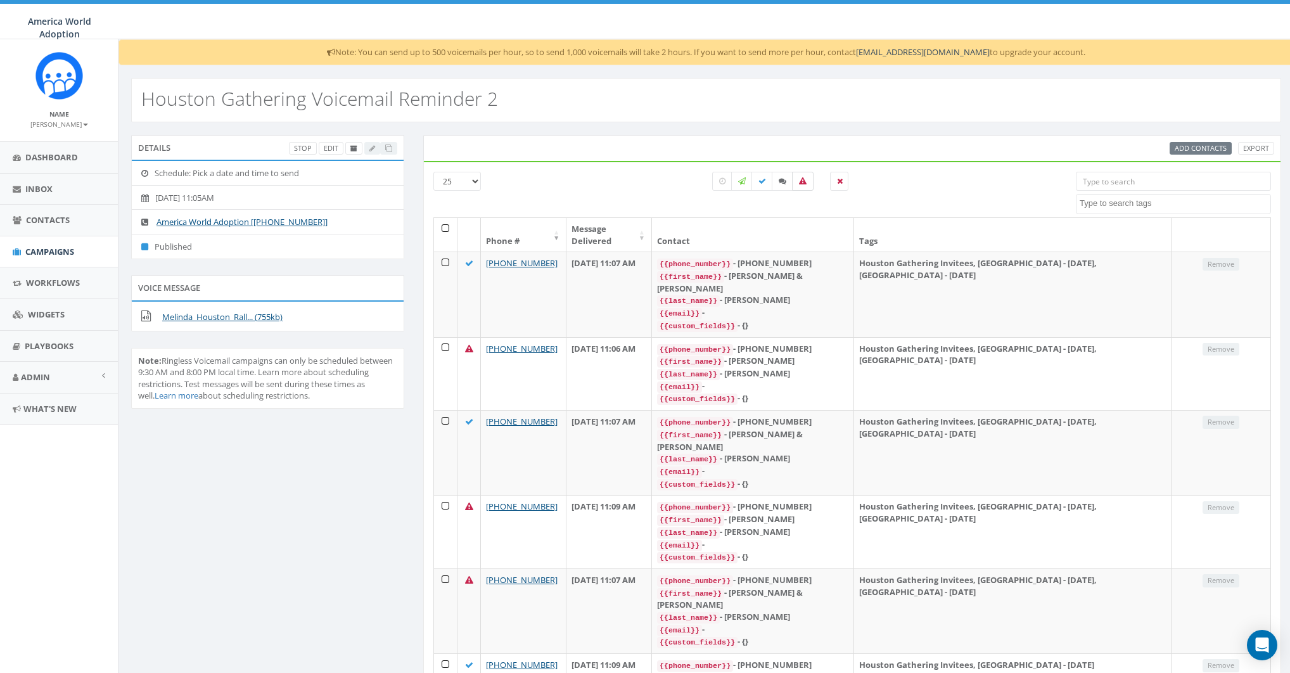
click at [803, 179] on icon at bounding box center [803, 181] width 8 height 8
checkbox input "true"
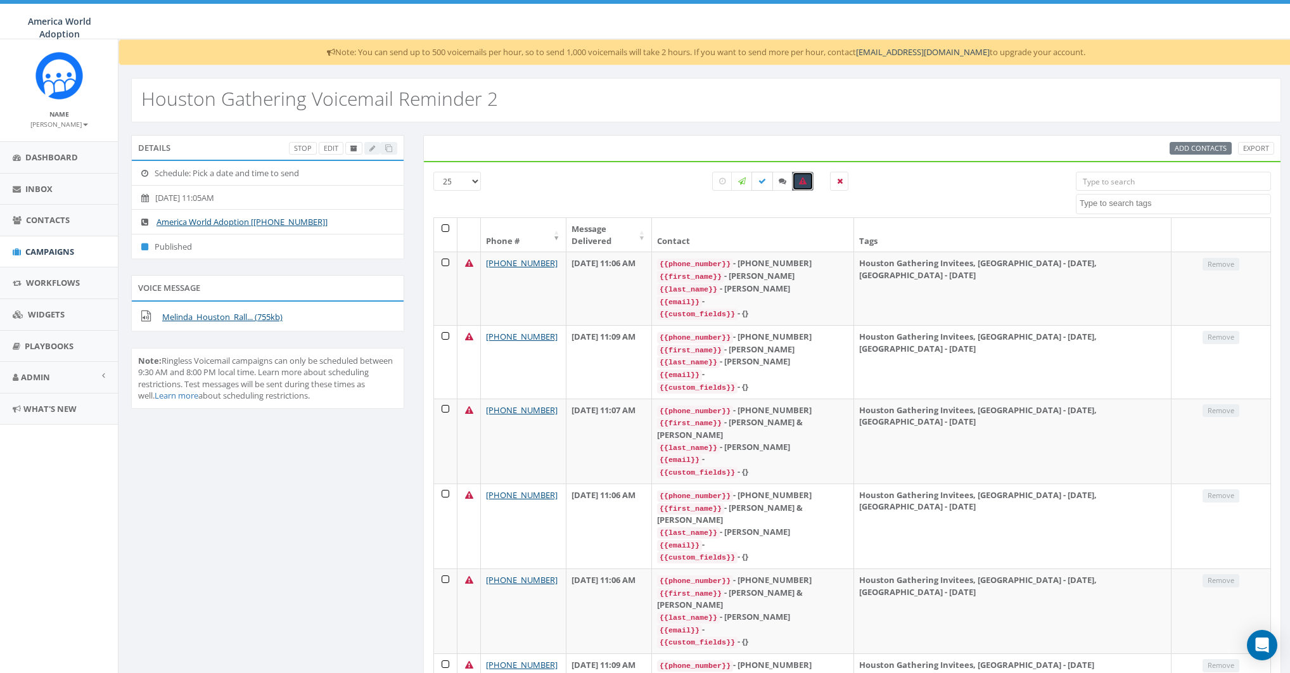
click at [758, 184] on label at bounding box center [763, 181] width 22 height 19
checkbox input "true"
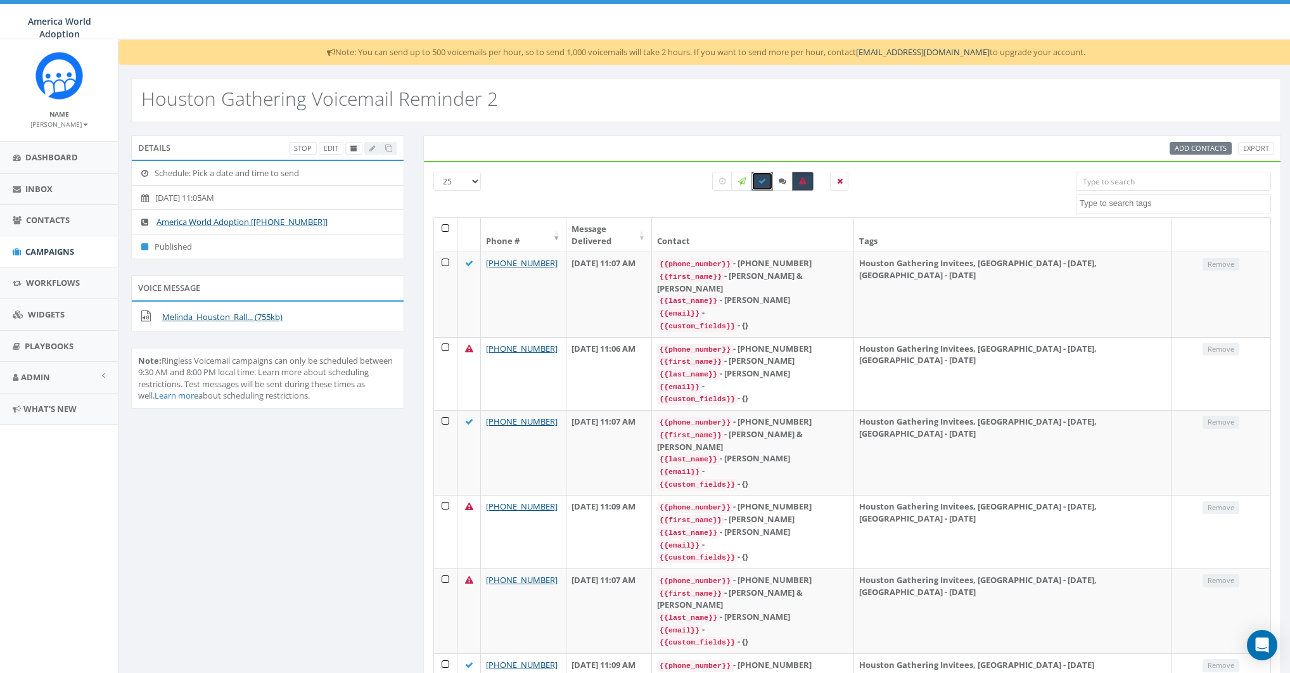
click at [811, 176] on label at bounding box center [803, 181] width 22 height 19
checkbox input "false"
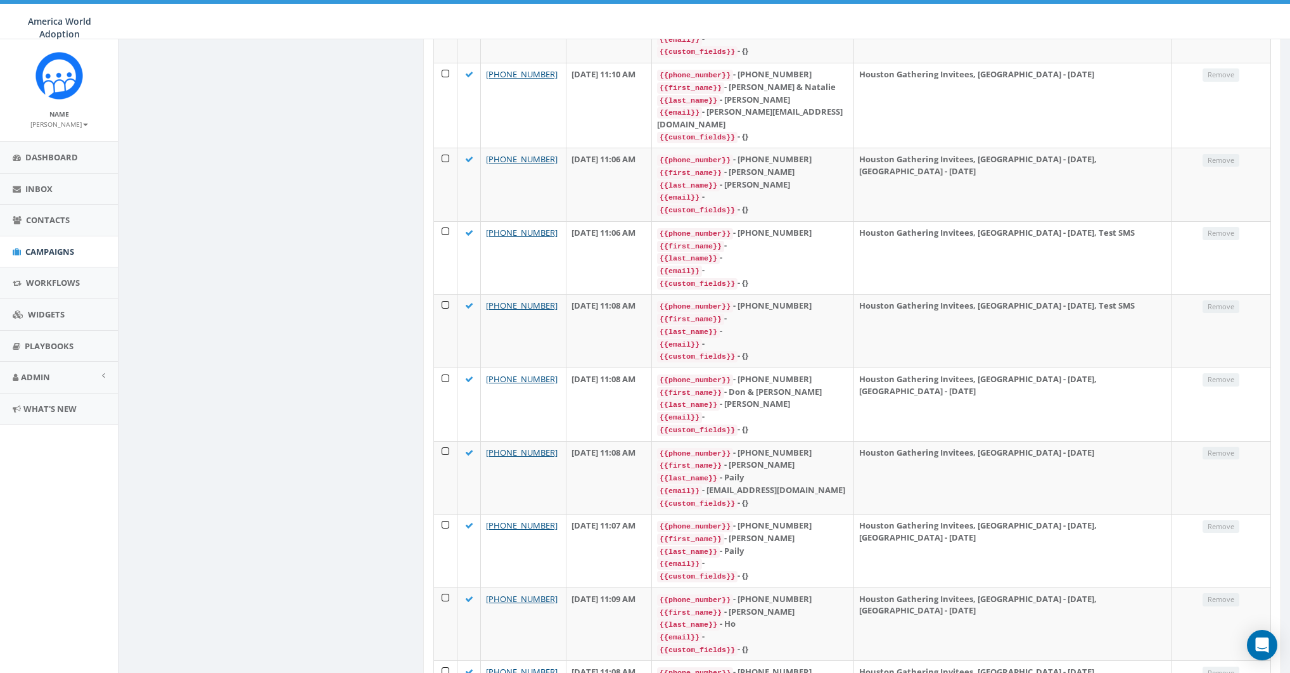
scroll to position [1394, 0]
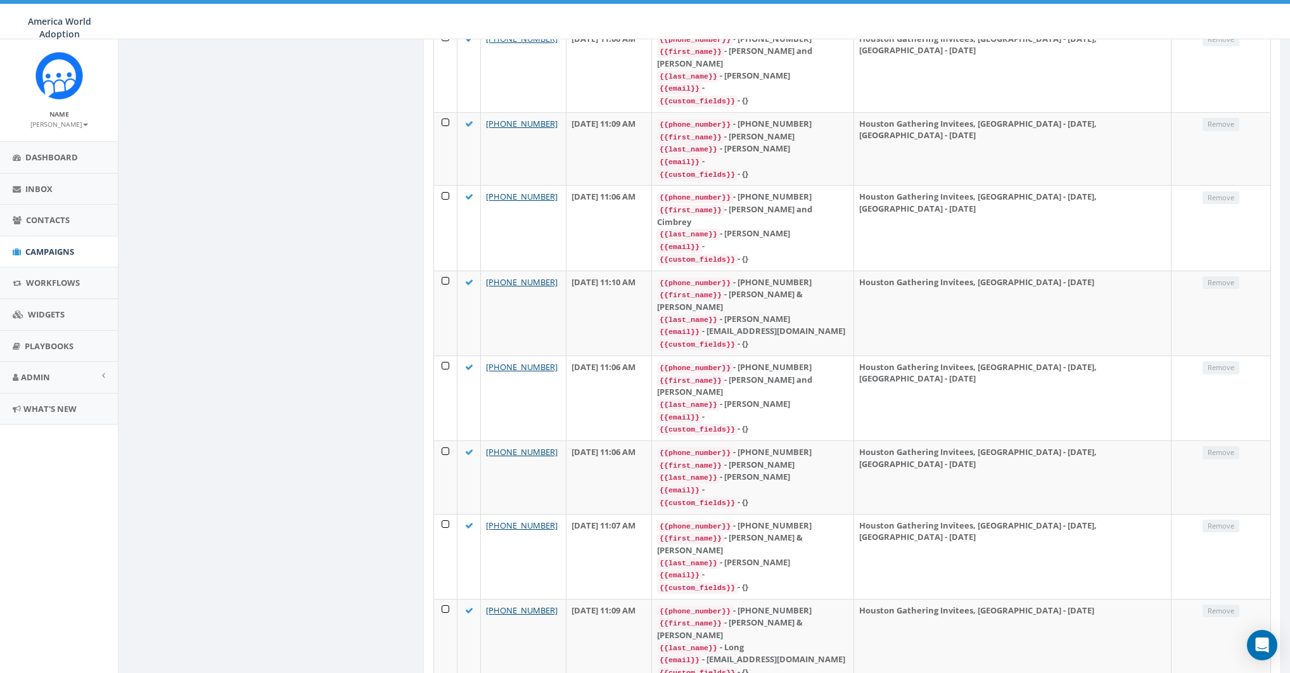
click at [57, 124] on small "[PERSON_NAME]" at bounding box center [59, 124] width 58 height 9
click at [58, 162] on link "Sign Out" at bounding box center [63, 159] width 100 height 16
